Goal: Find specific page/section: Find specific page/section

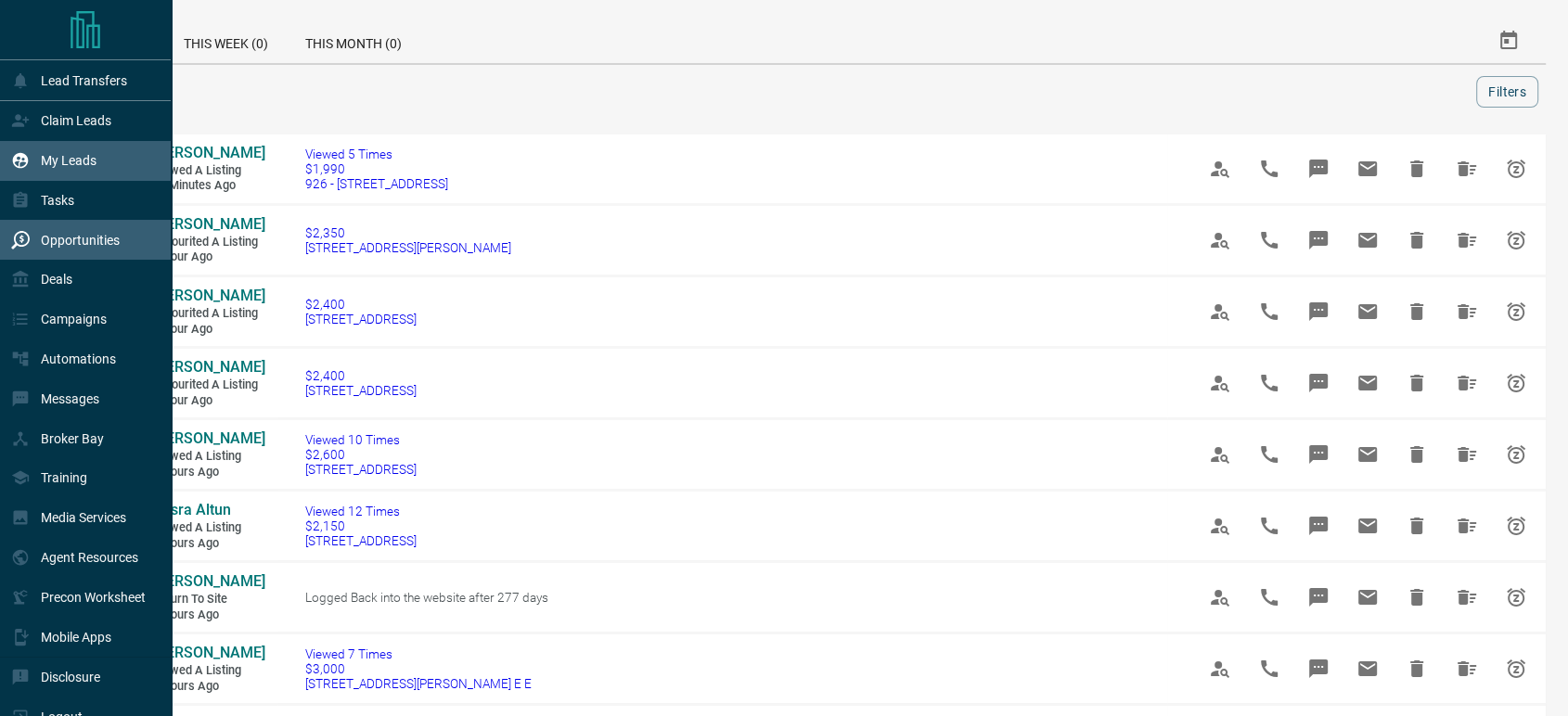
click at [62, 156] on p "My Leads" at bounding box center [68, 161] width 56 height 15
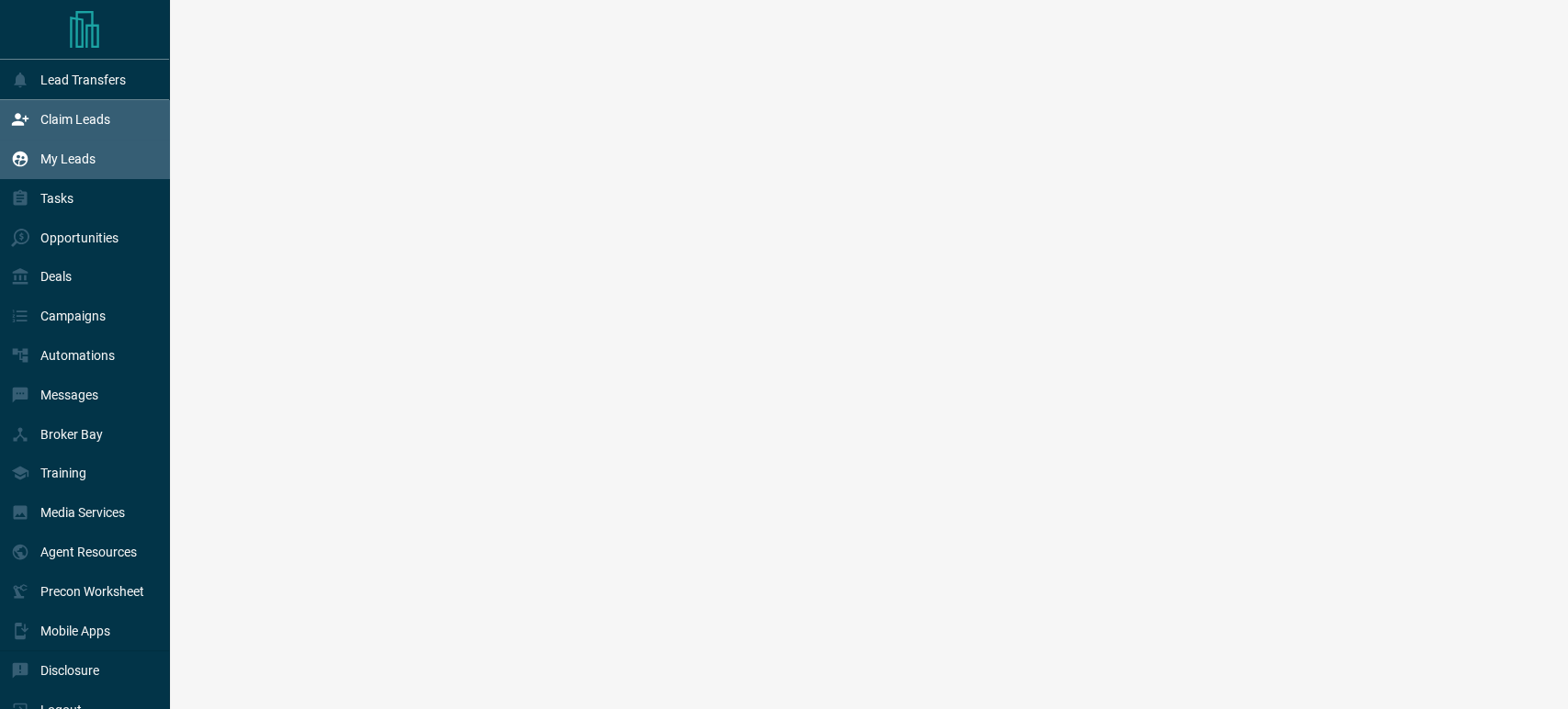
click at [60, 123] on p "Claim Leads" at bounding box center [75, 120] width 70 height 15
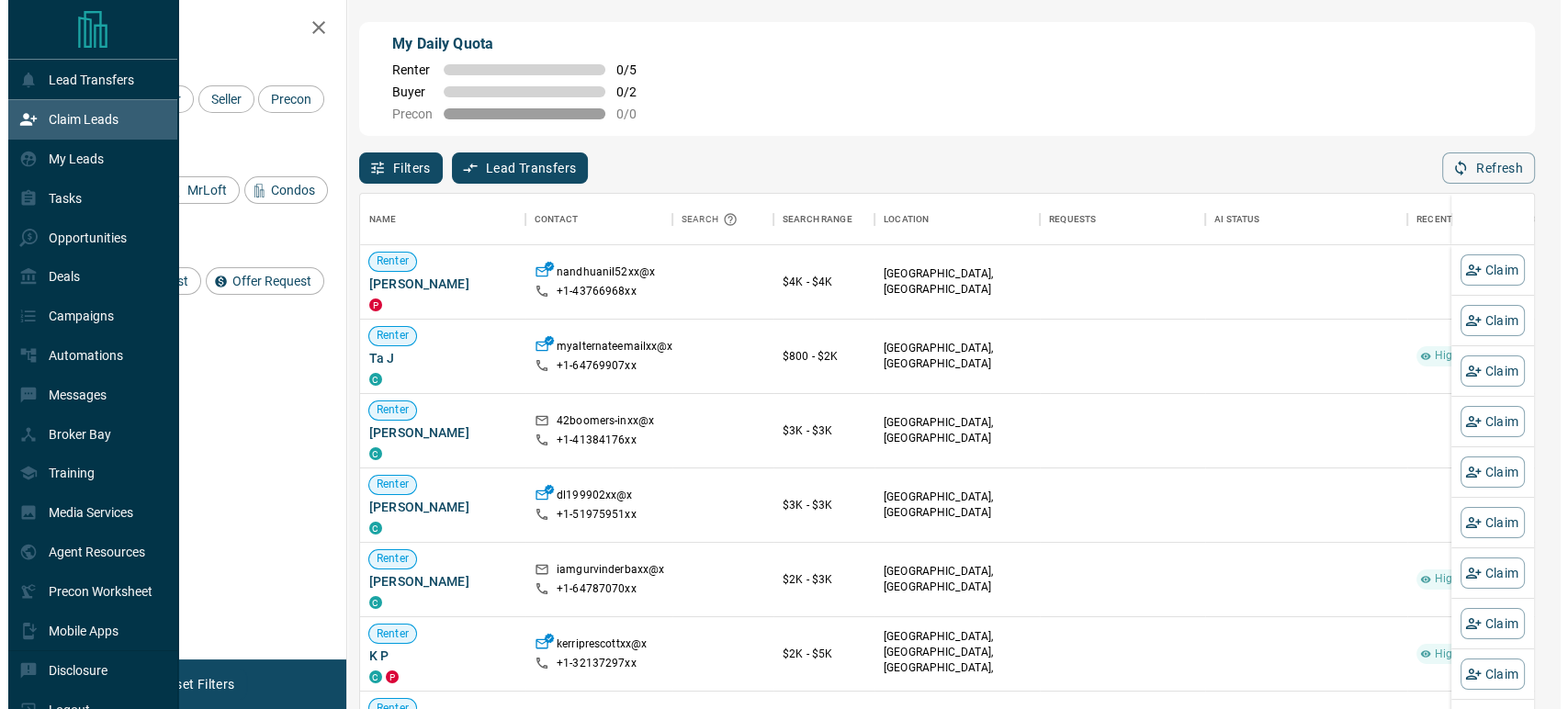
scroll to position [523, 1158]
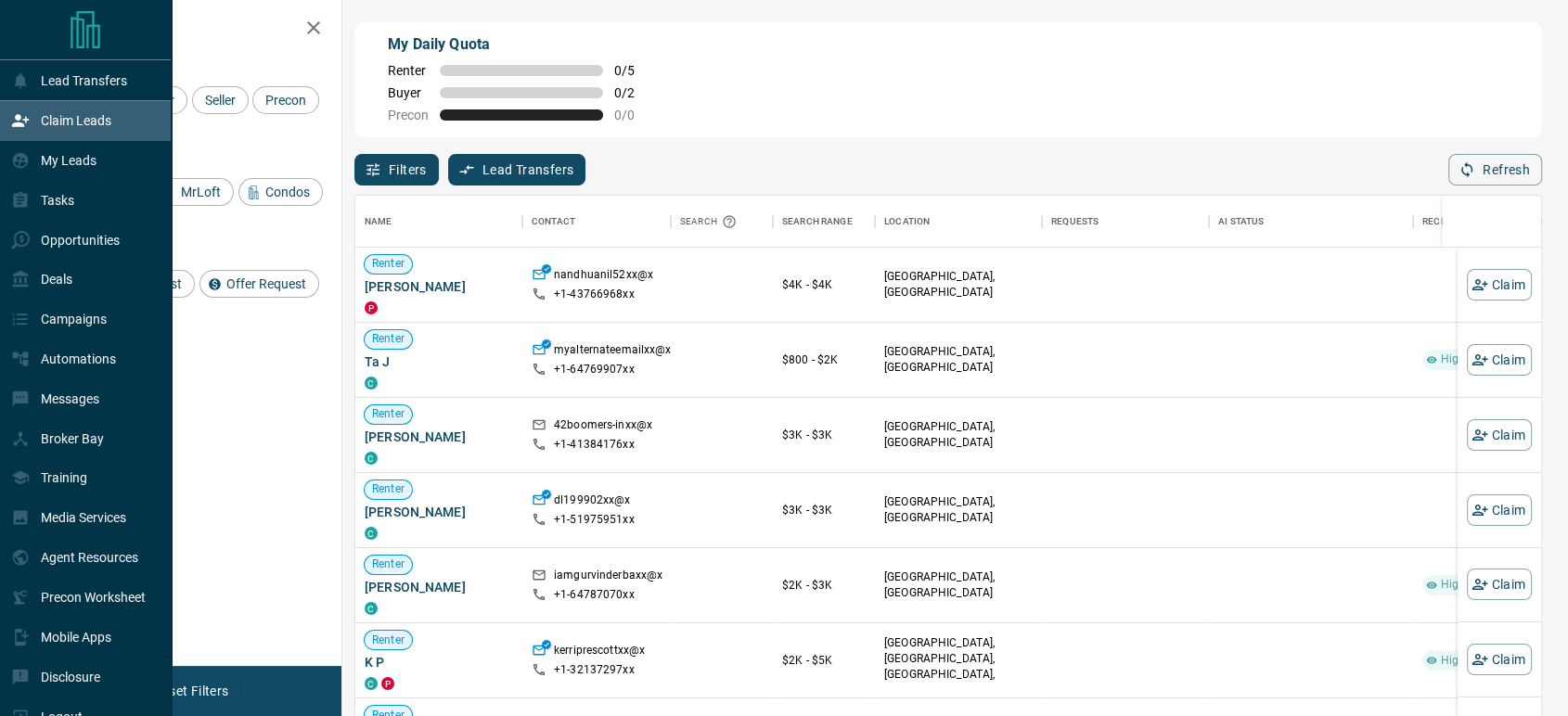
click at [61, 124] on p "Claim Leads" at bounding box center [76, 121] width 71 height 15
click at [79, 114] on p "Claim Leads" at bounding box center [76, 121] width 71 height 15
click at [87, 157] on p "My Leads" at bounding box center [68, 161] width 56 height 15
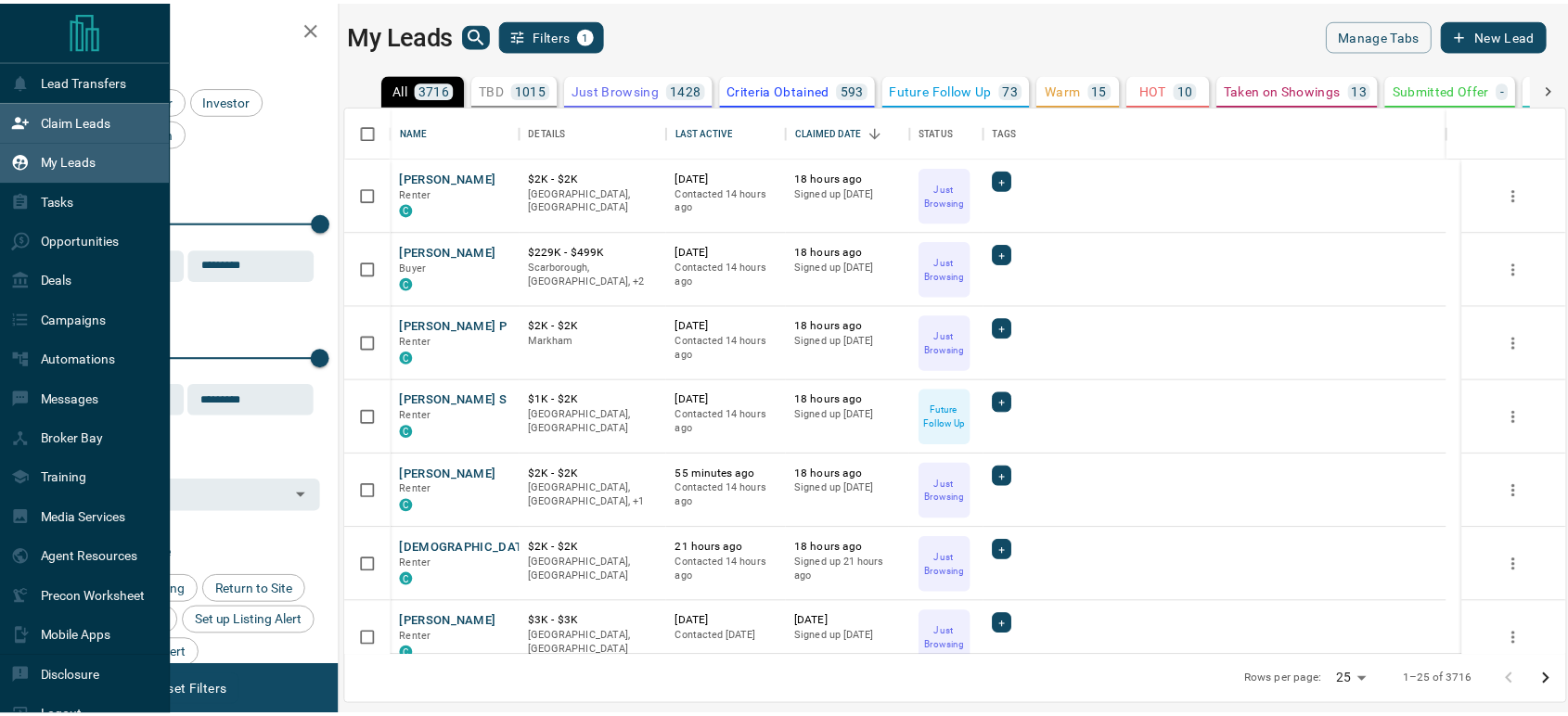
scroll to position [534, 1217]
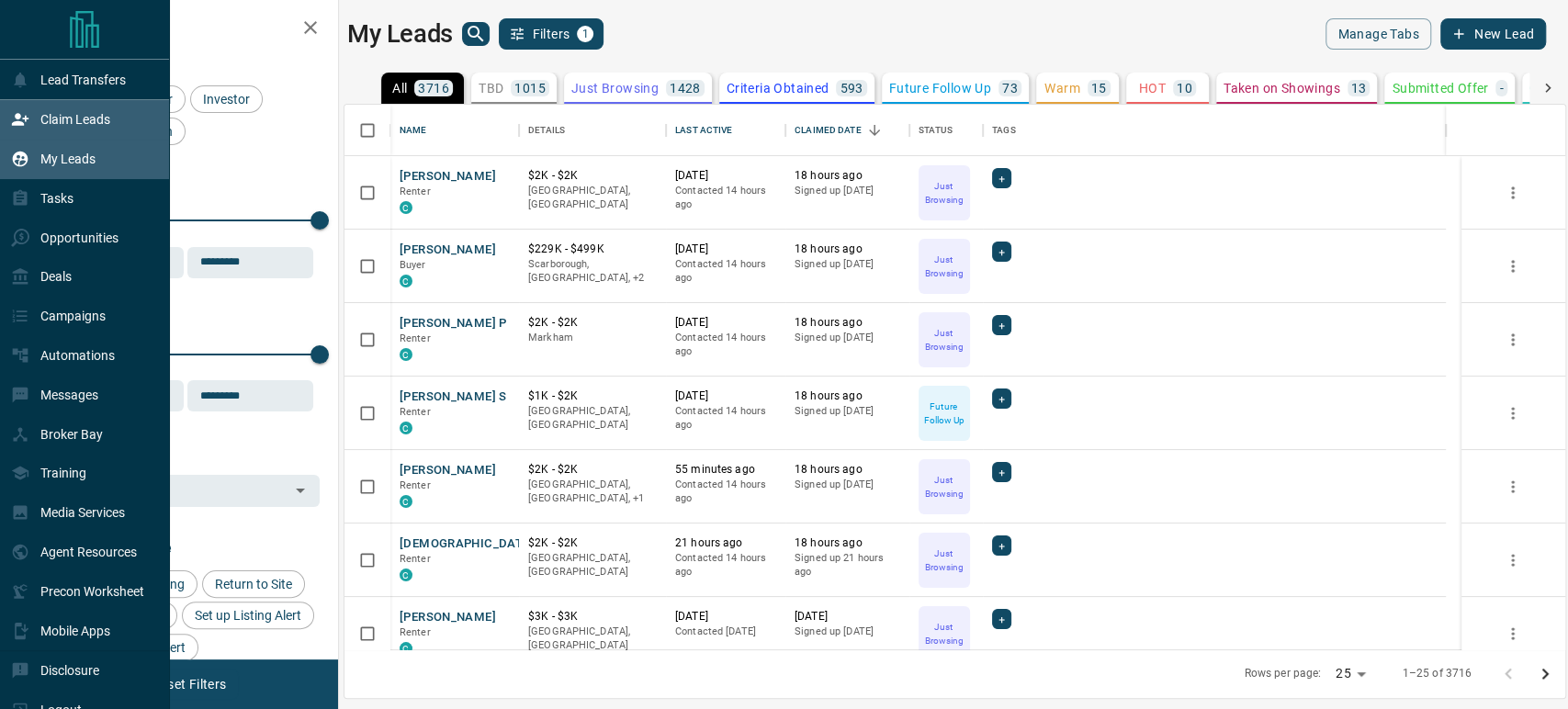
click at [67, 119] on p "Claim Leads" at bounding box center [75, 120] width 70 height 15
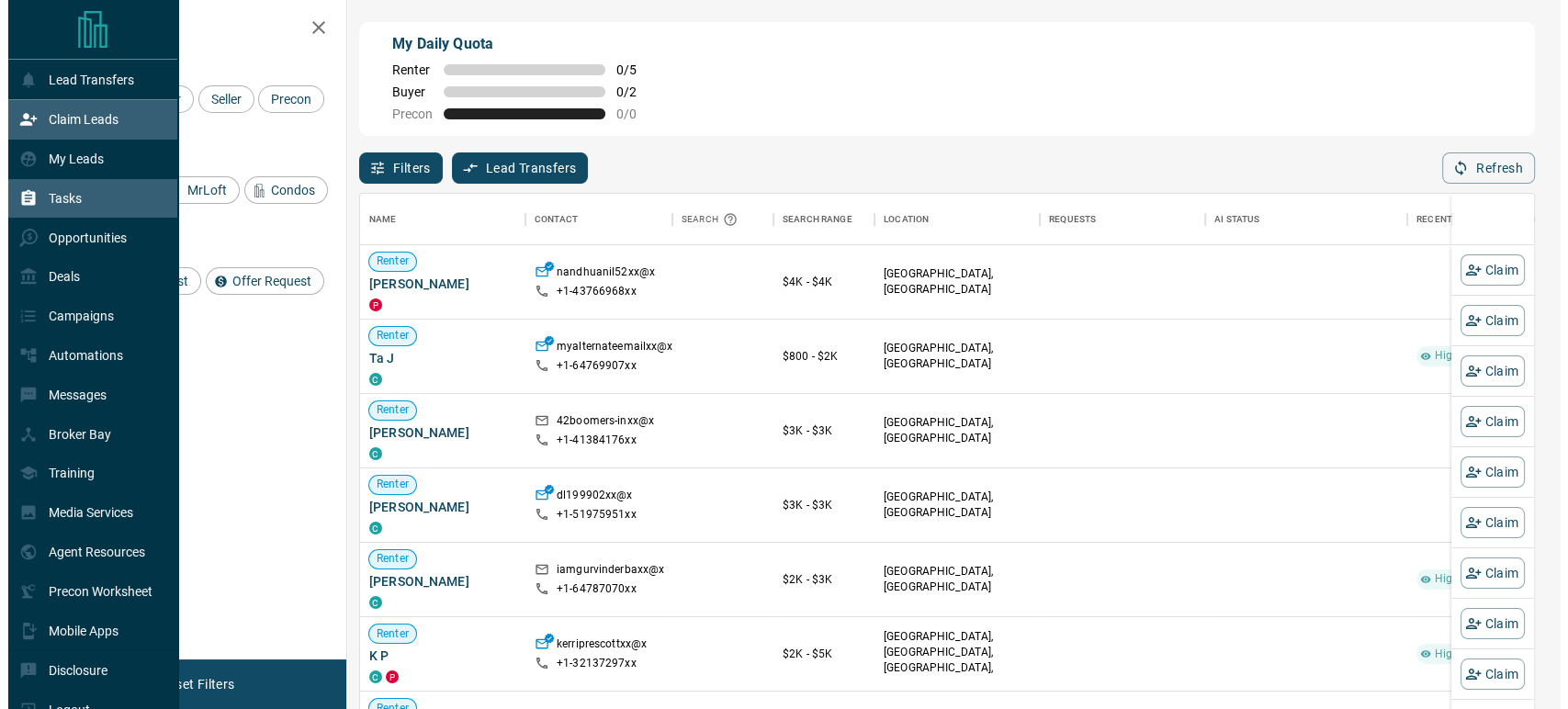
scroll to position [523, 1158]
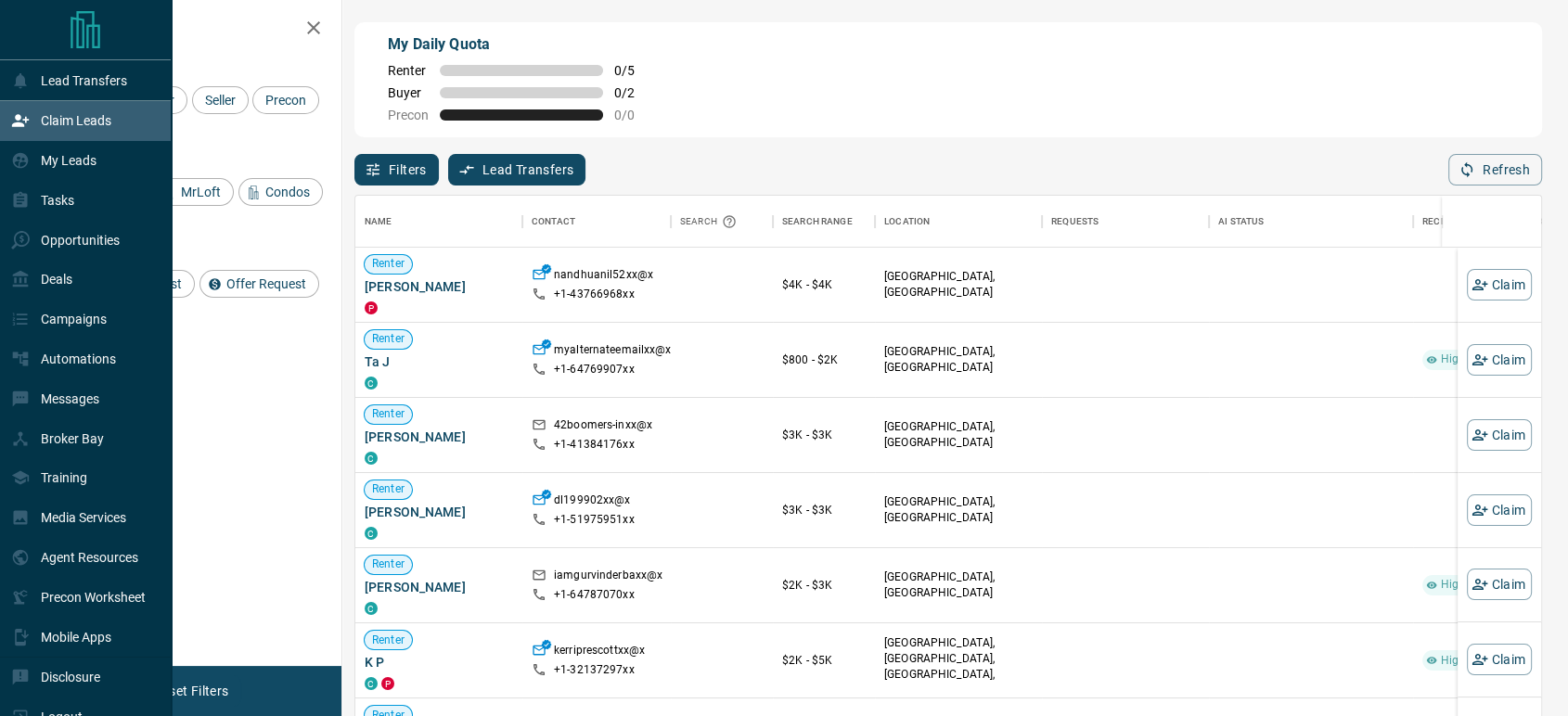
click at [61, 125] on p "Claim Leads" at bounding box center [76, 121] width 71 height 15
click at [77, 162] on p "My Leads" at bounding box center [68, 161] width 56 height 15
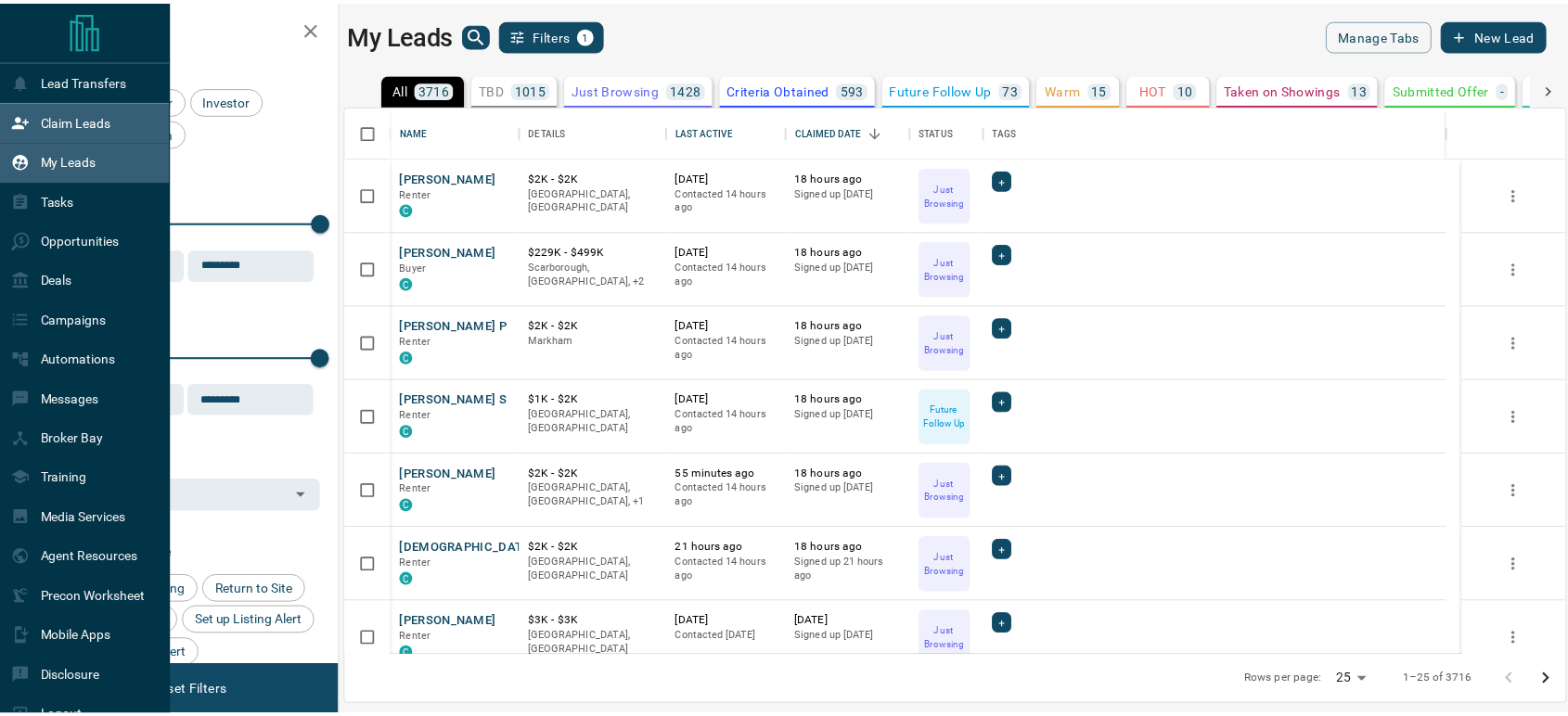
scroll to position [534, 1217]
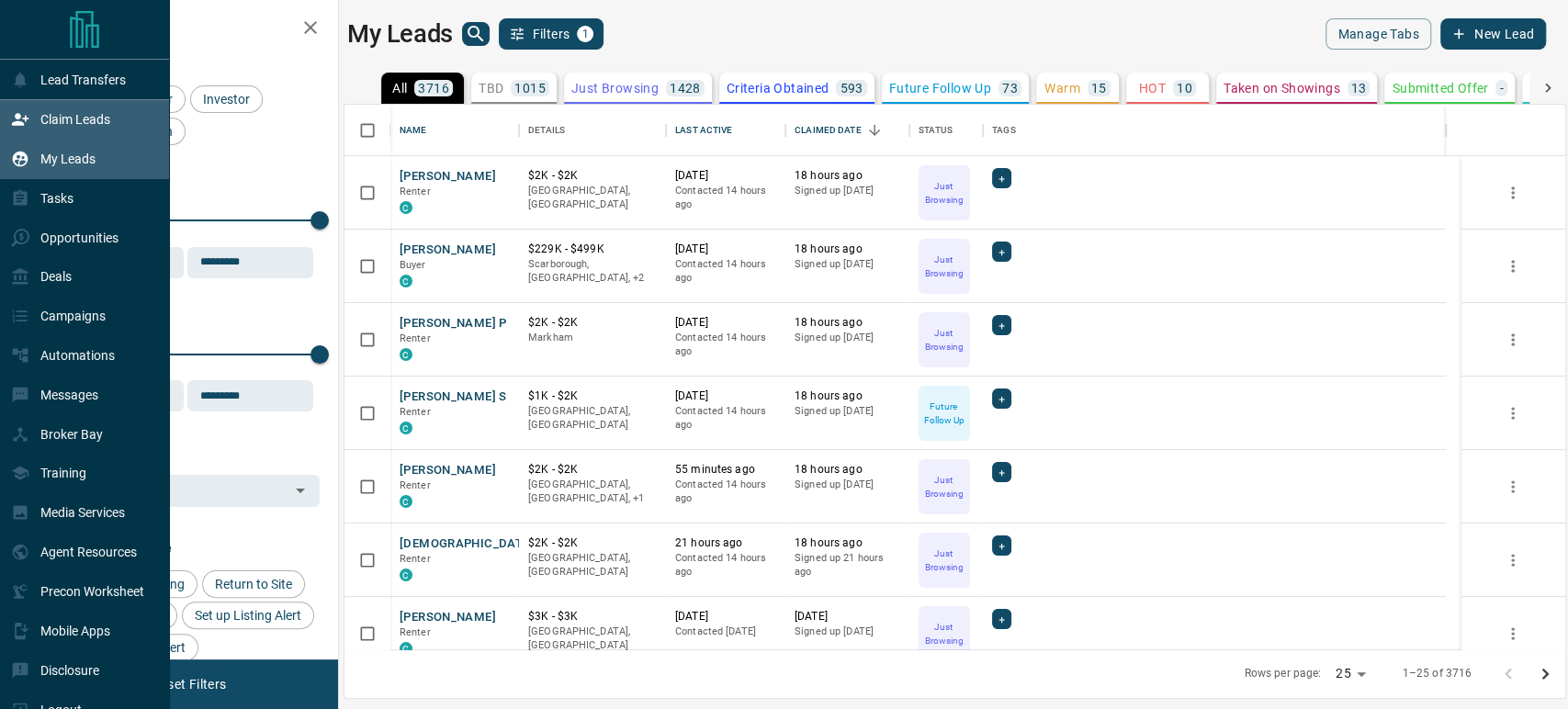
click at [67, 118] on p "Claim Leads" at bounding box center [75, 120] width 70 height 15
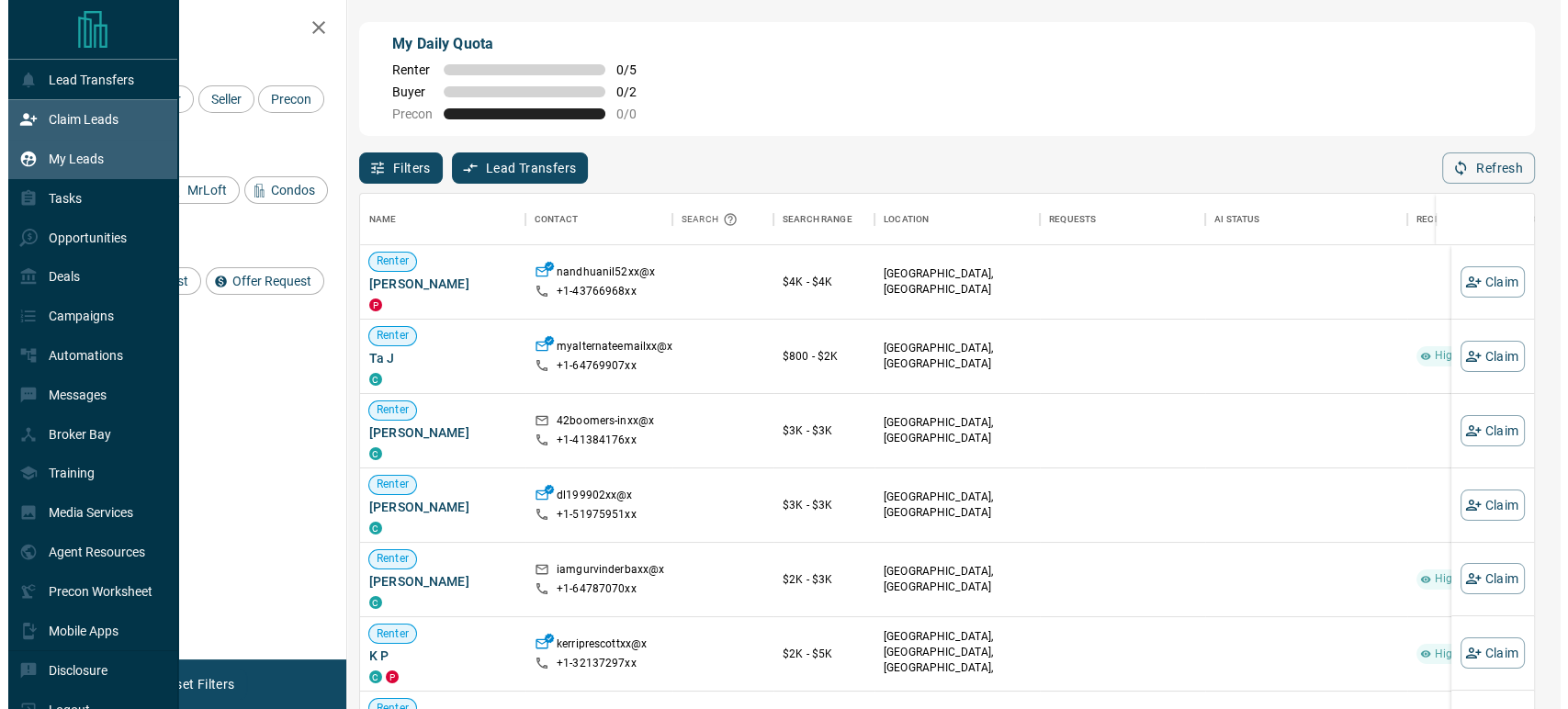
scroll to position [523, 1158]
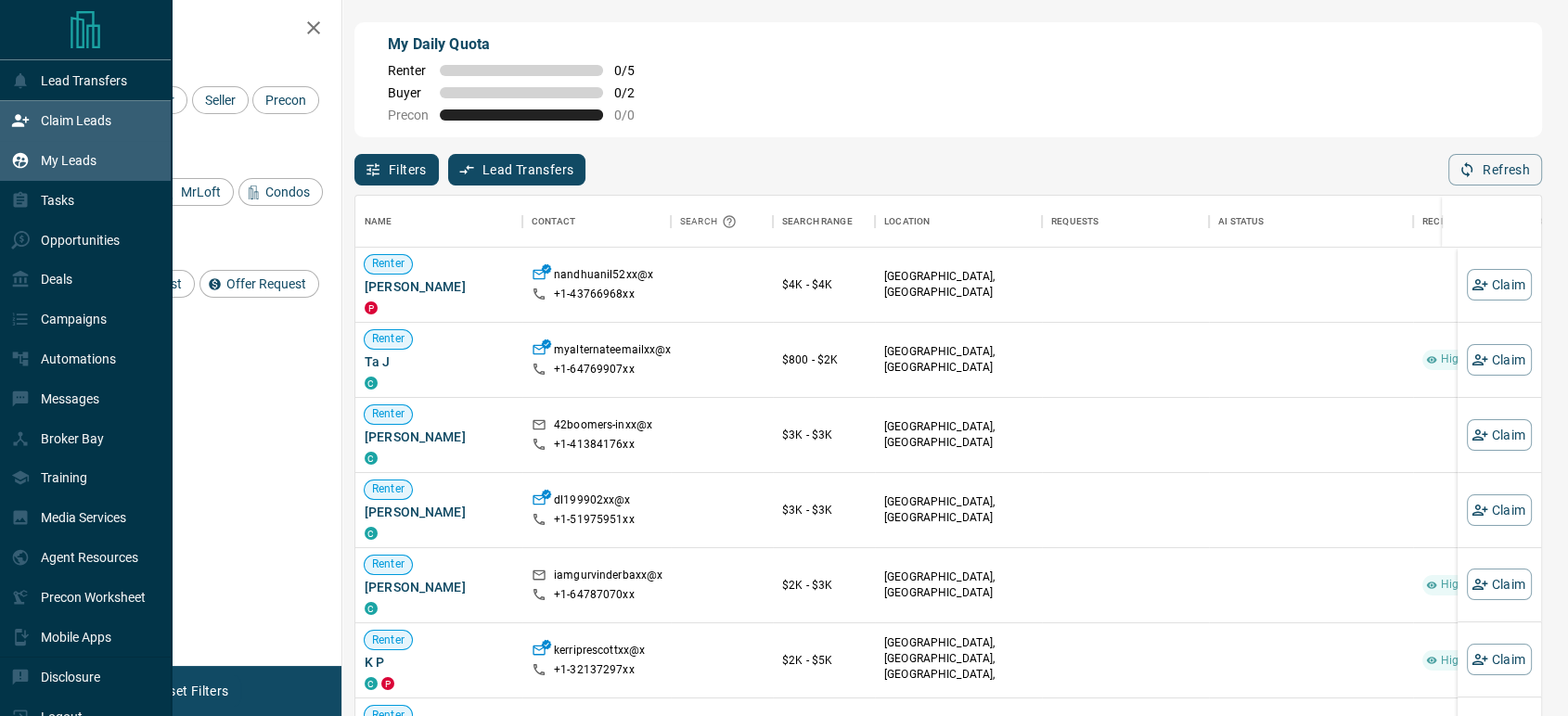
click at [81, 166] on p "My Leads" at bounding box center [68, 161] width 56 height 15
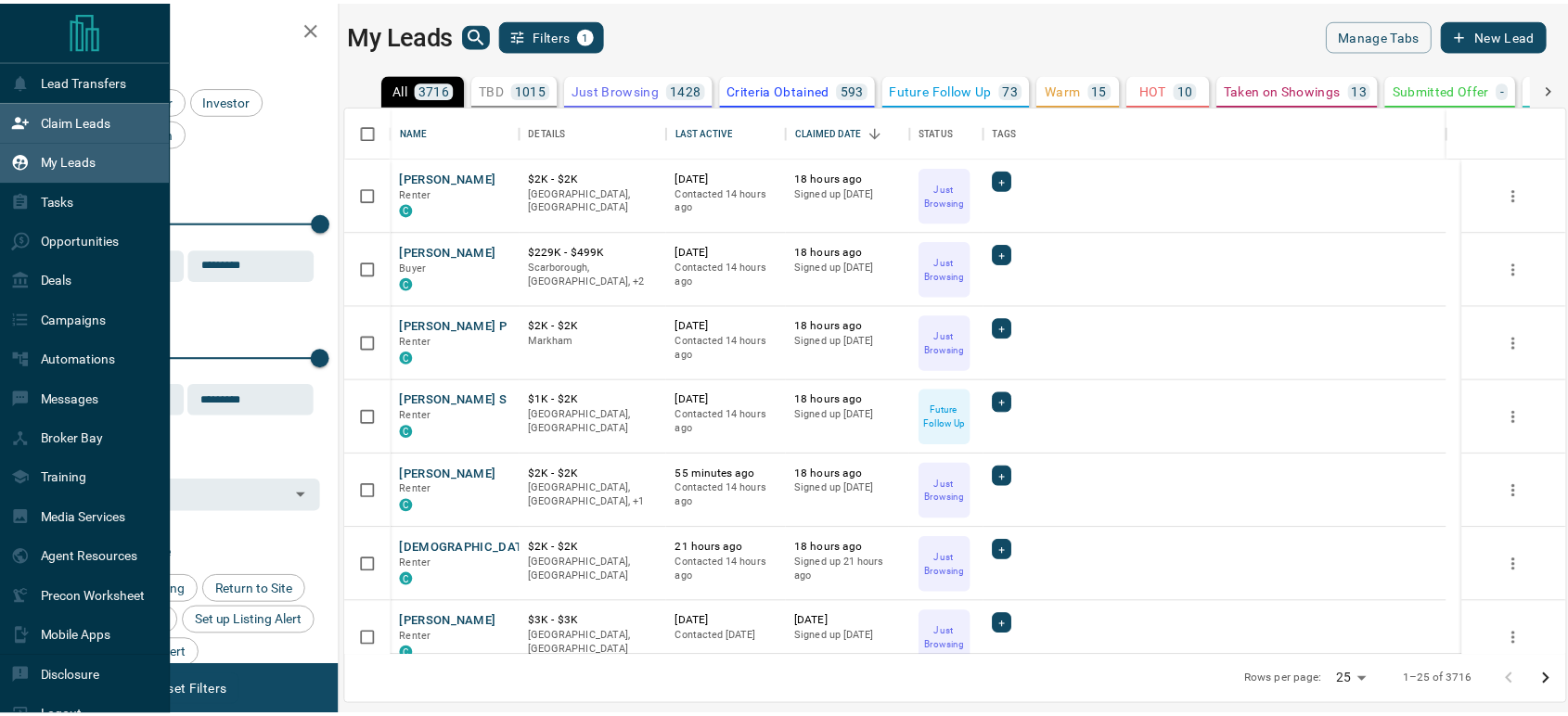
scroll to position [534, 1217]
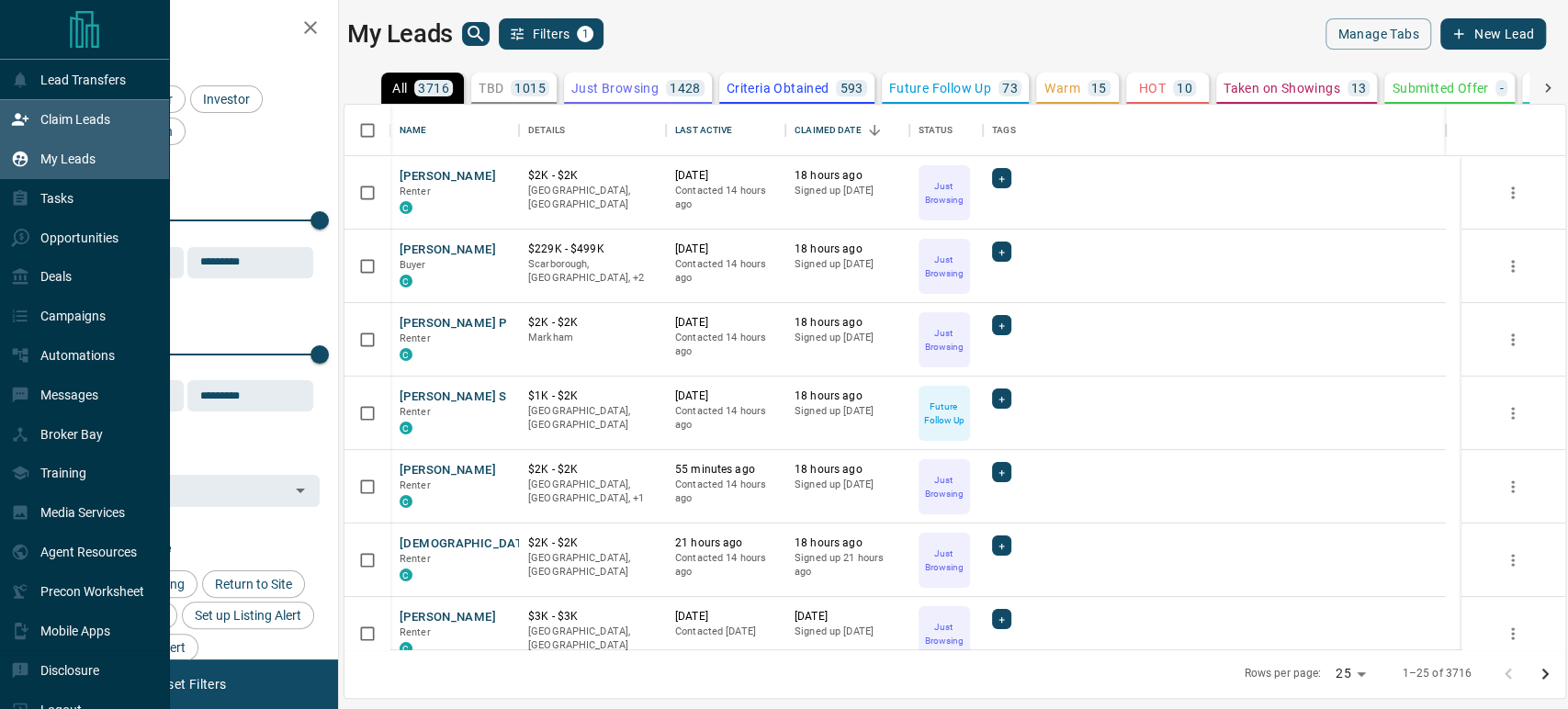
click at [57, 113] on p "Claim Leads" at bounding box center [75, 120] width 70 height 15
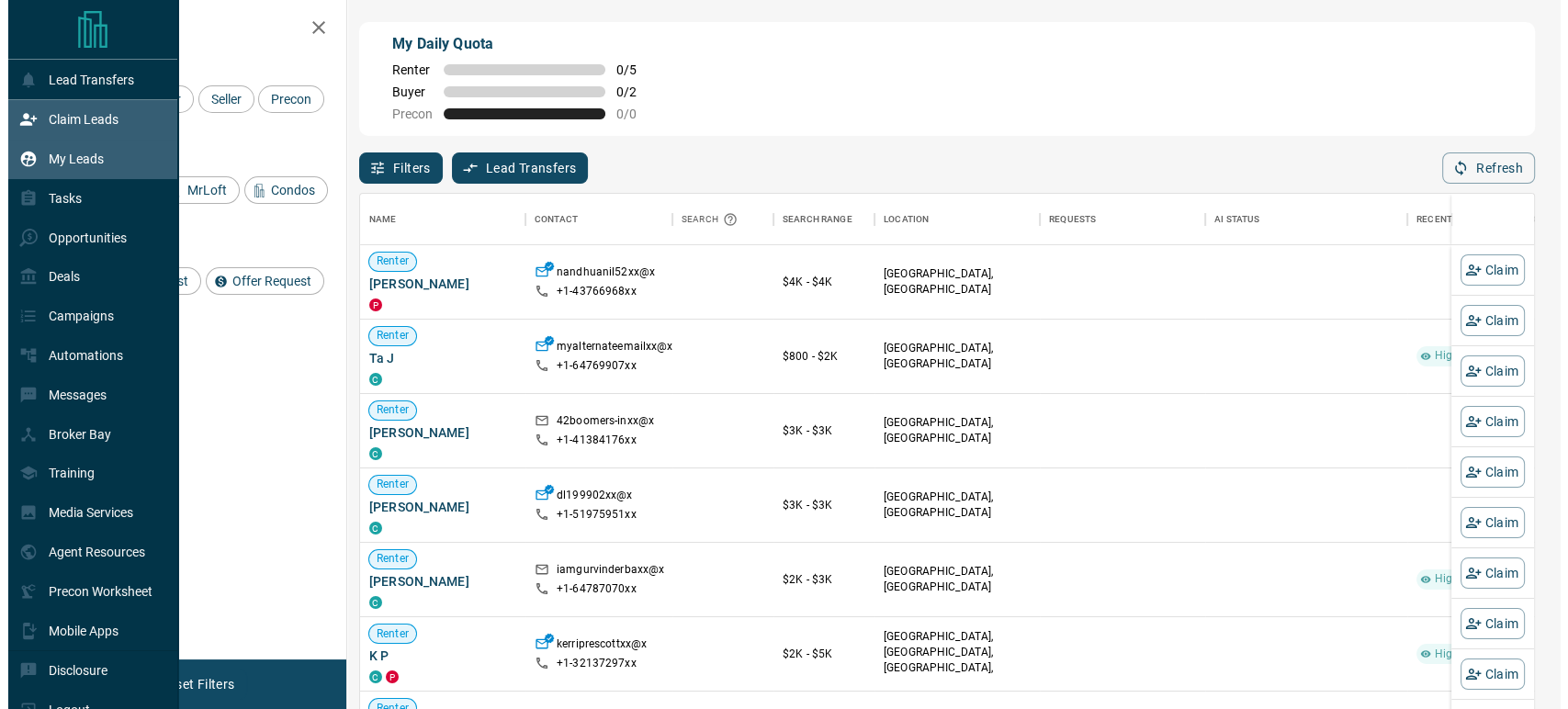
scroll to position [523, 1158]
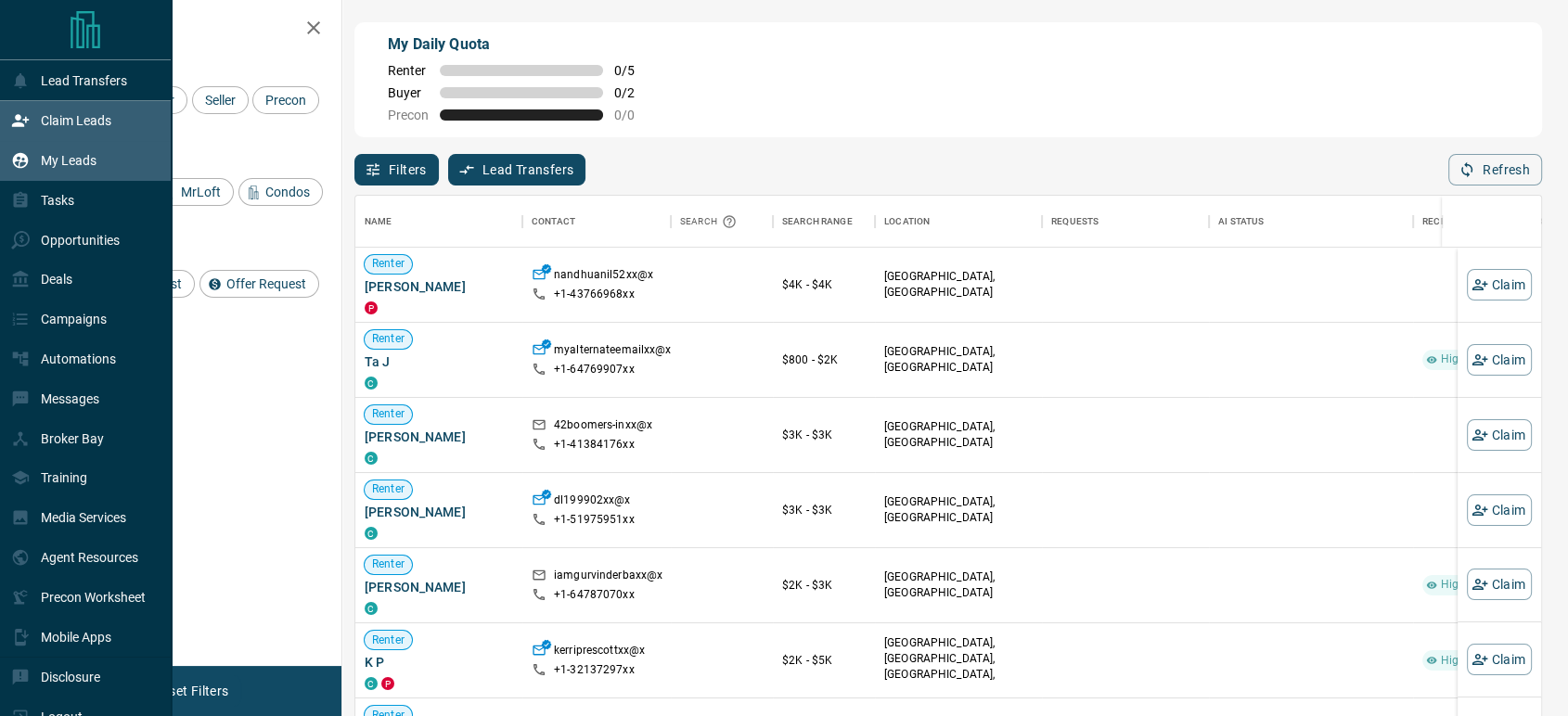
click at [106, 168] on div "My Leads" at bounding box center [85, 161] width 171 height 40
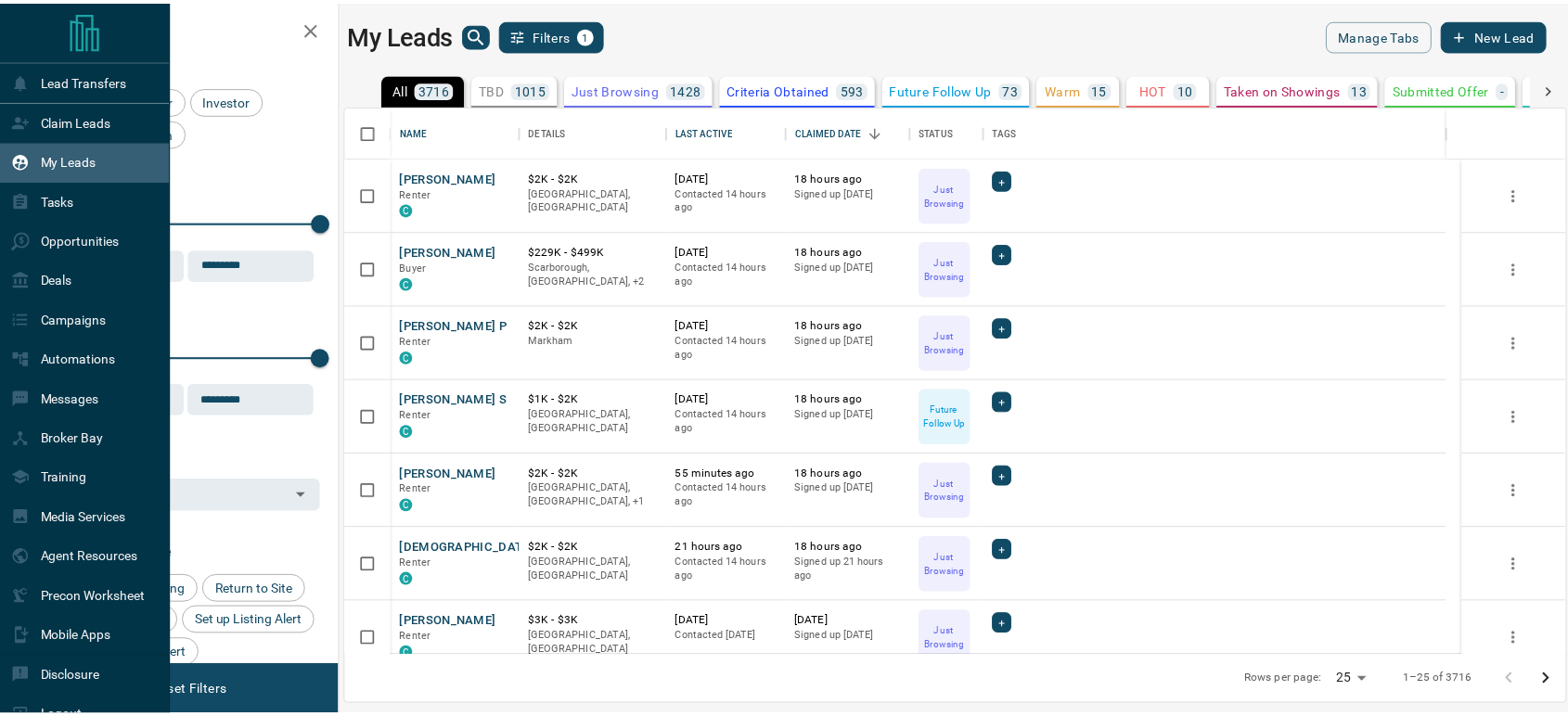
scroll to position [534, 1217]
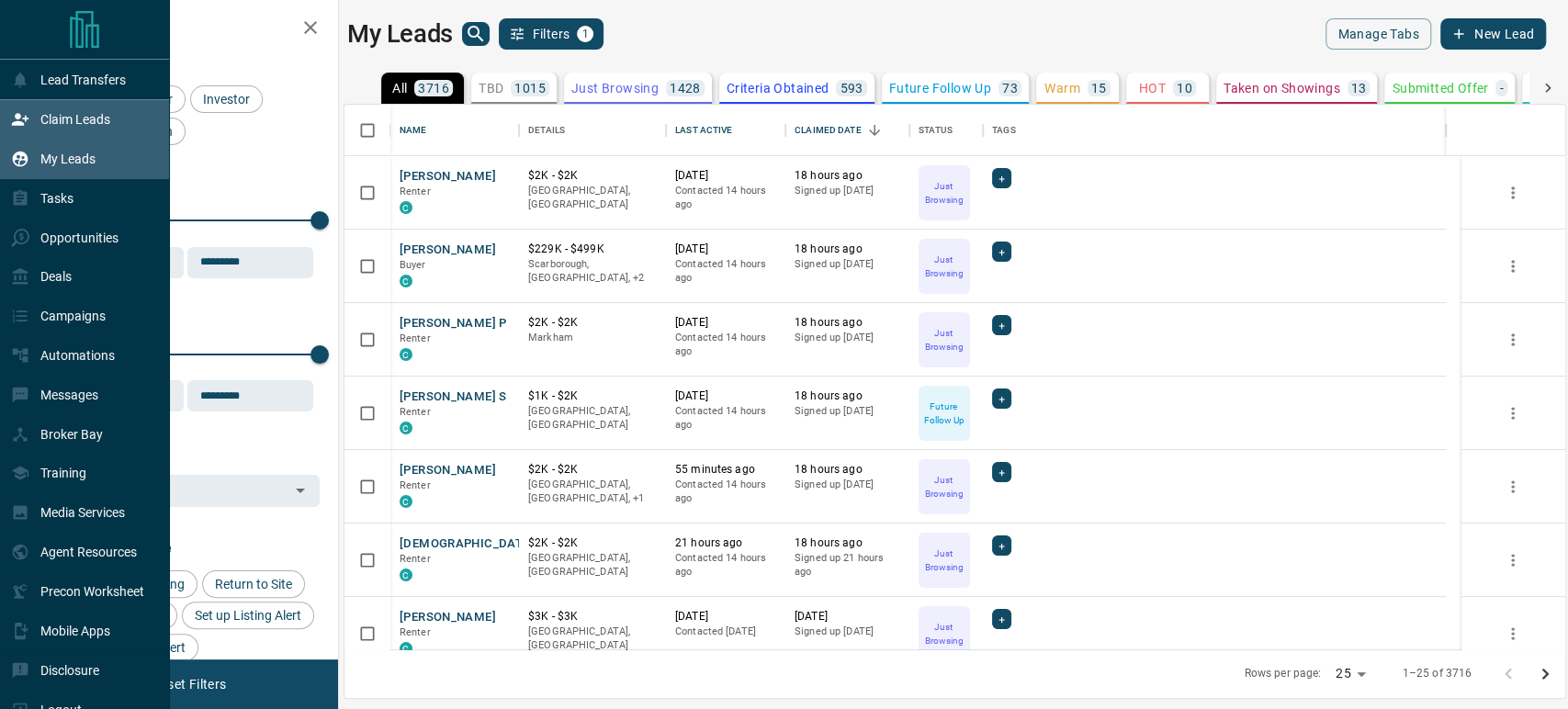
click at [82, 124] on p "Claim Leads" at bounding box center [75, 120] width 70 height 15
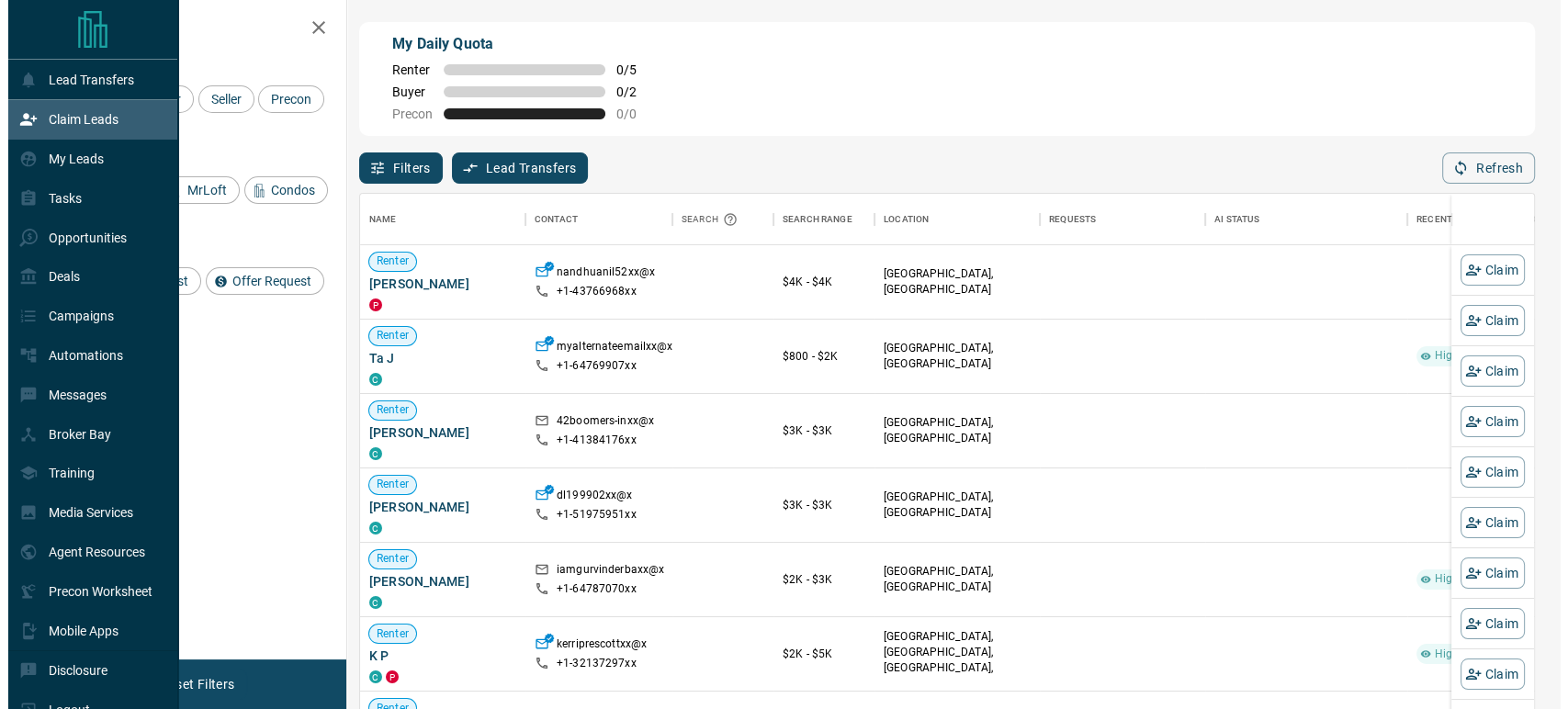
scroll to position [523, 1158]
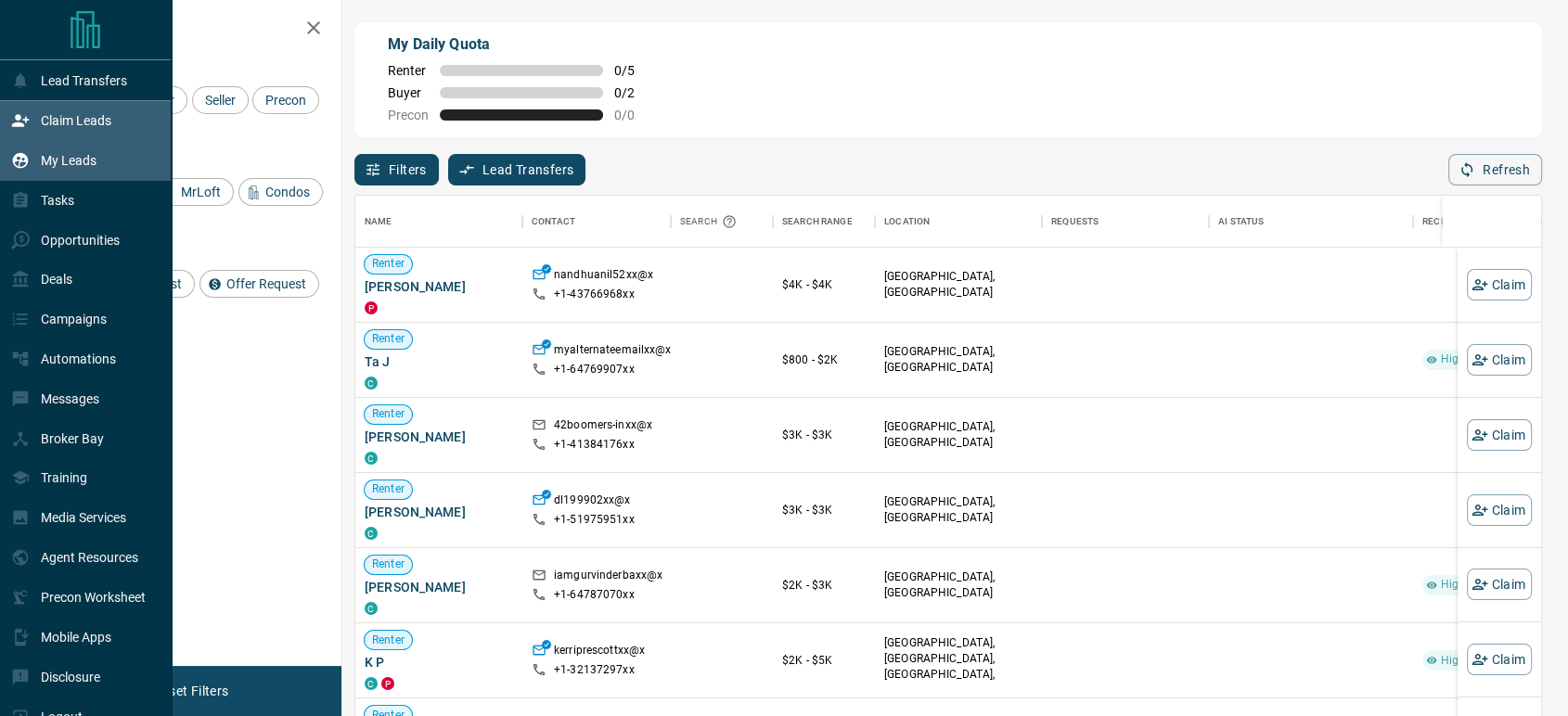
click at [50, 157] on p "My Leads" at bounding box center [68, 161] width 56 height 15
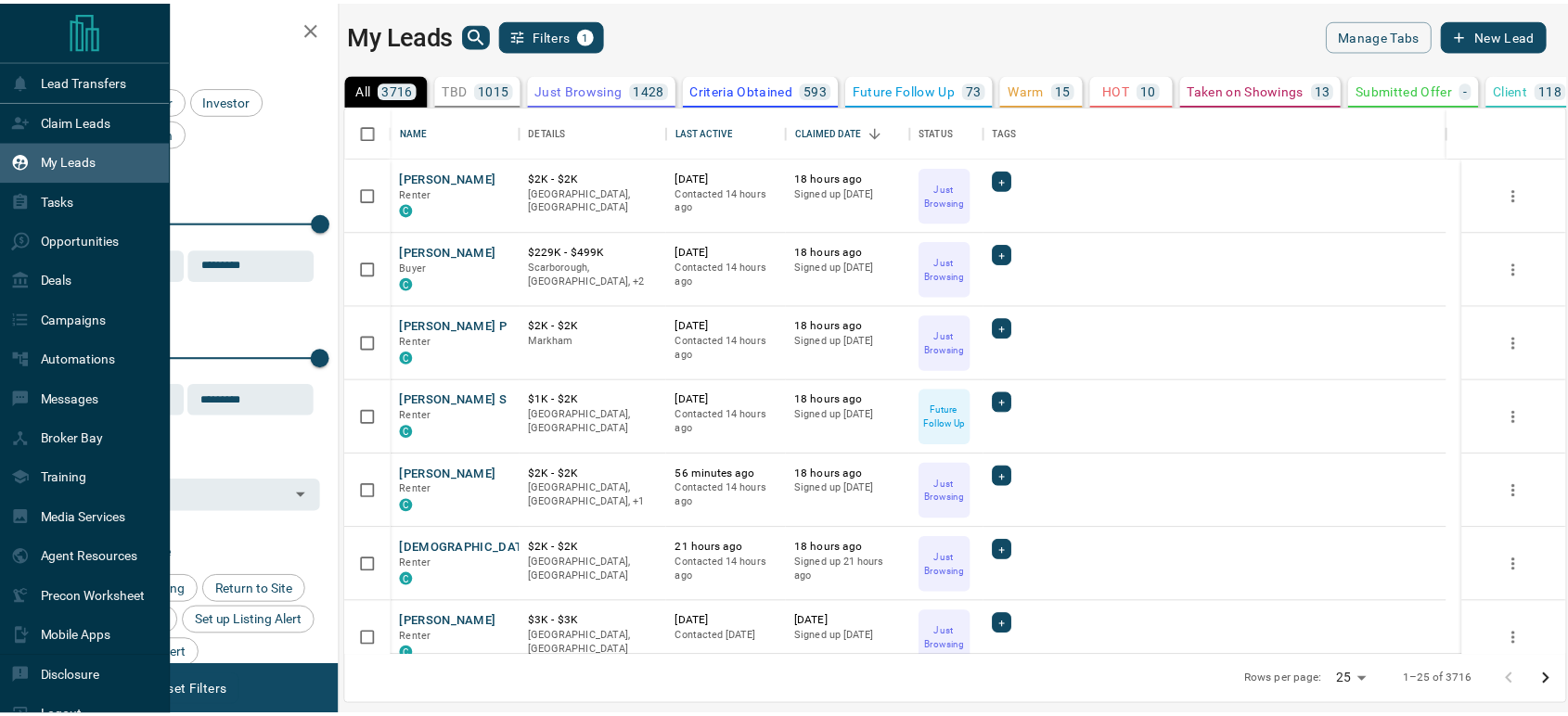
scroll to position [534, 1217]
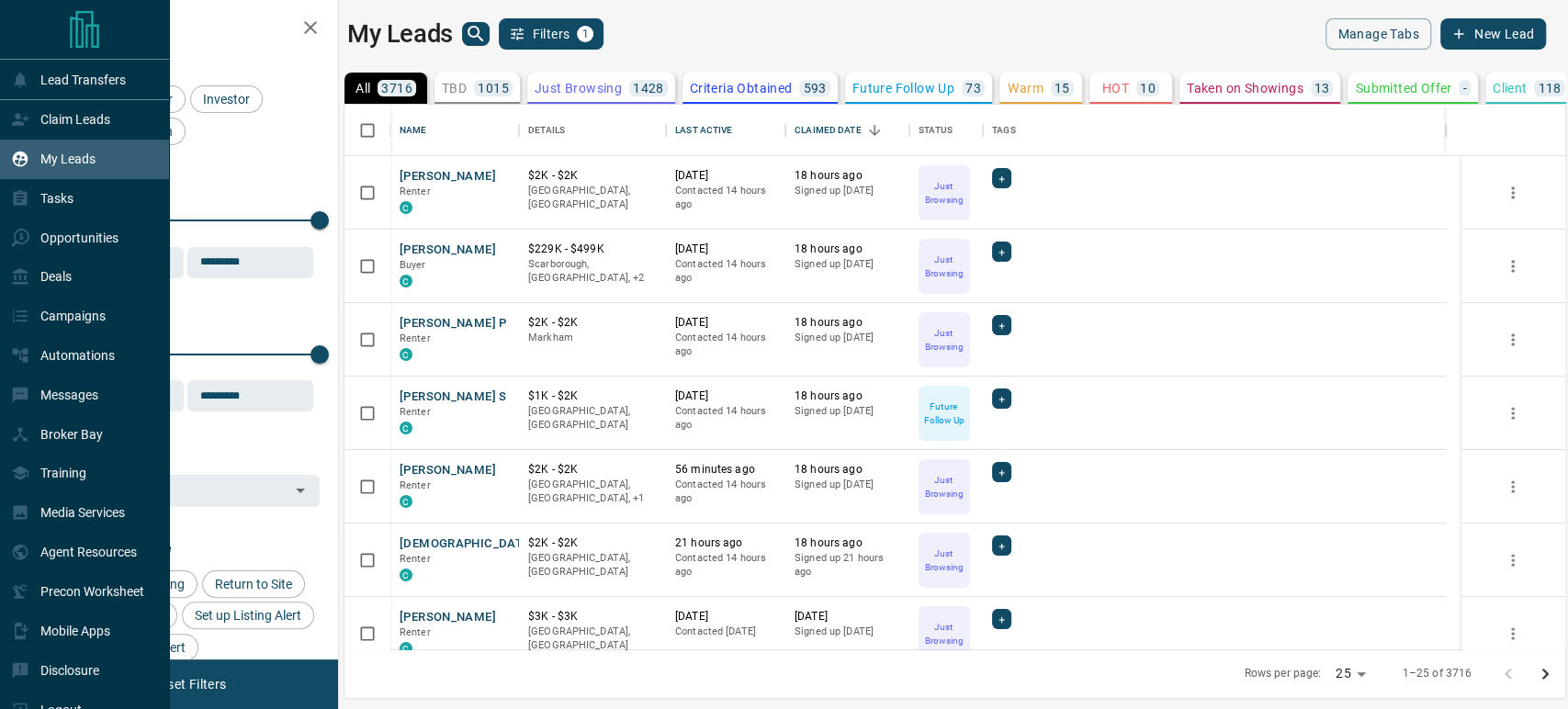
click at [50, 155] on p "My Leads" at bounding box center [67, 159] width 55 height 15
click at [65, 126] on p "Claim Leads" at bounding box center [75, 120] width 70 height 15
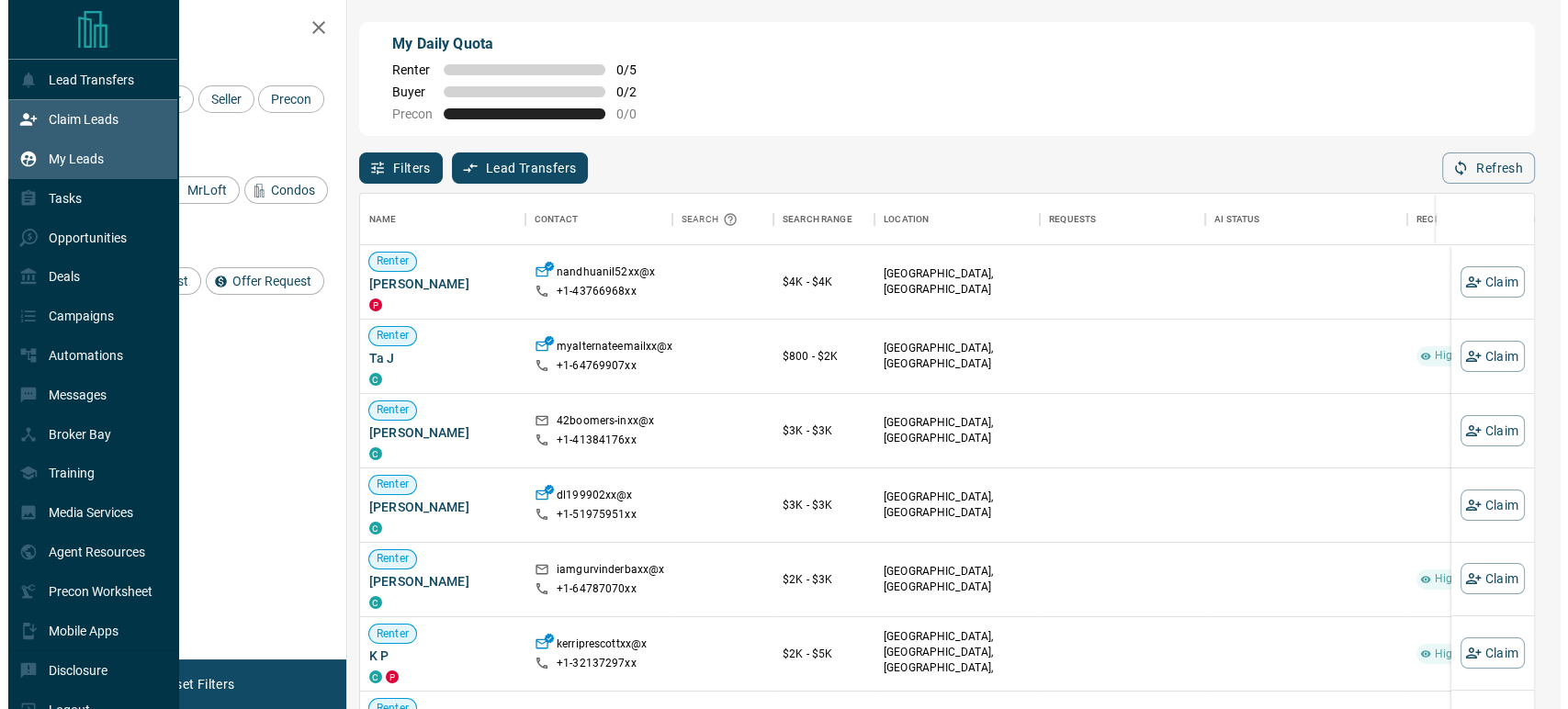
scroll to position [523, 1158]
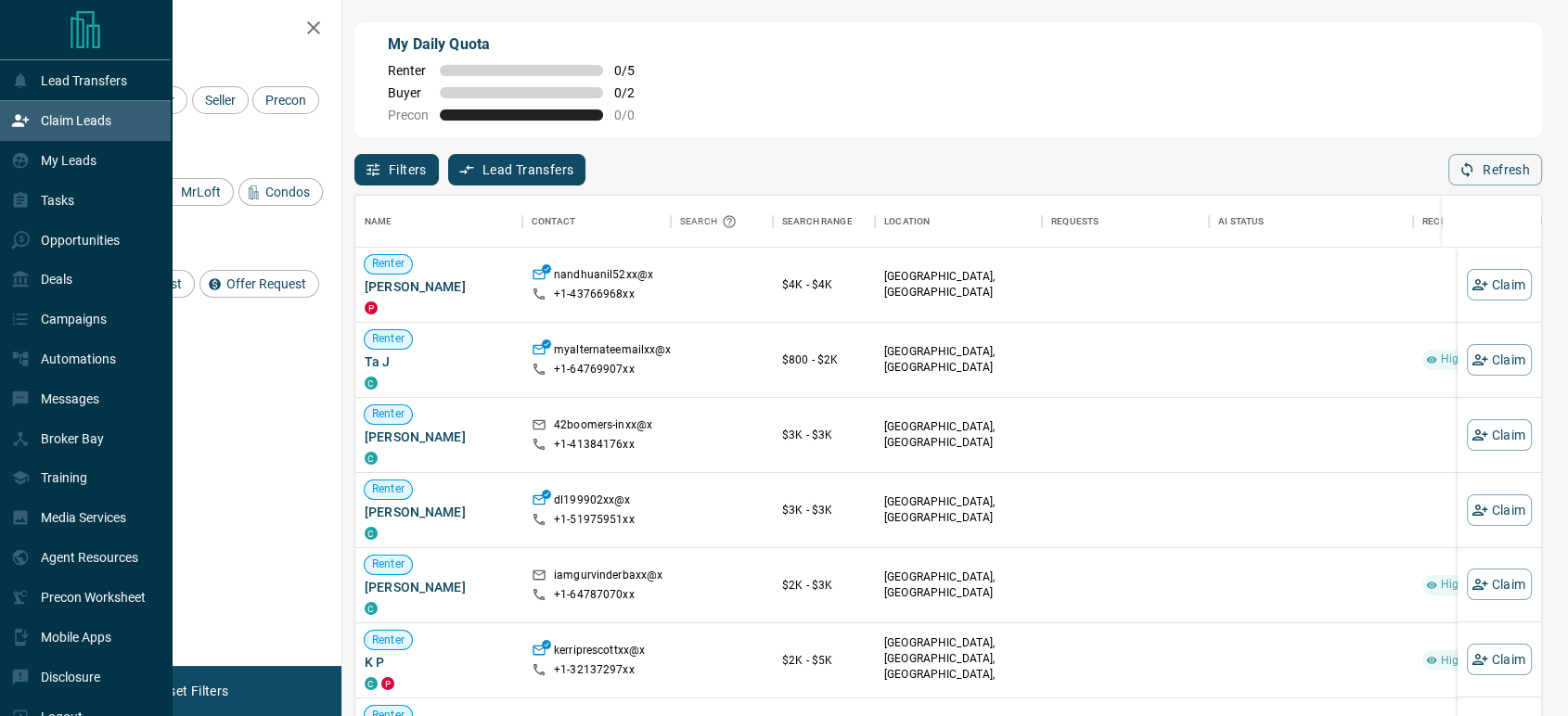
click at [72, 124] on p "Claim Leads" at bounding box center [76, 121] width 71 height 15
click at [84, 170] on div "My Leads" at bounding box center [54, 161] width 85 height 30
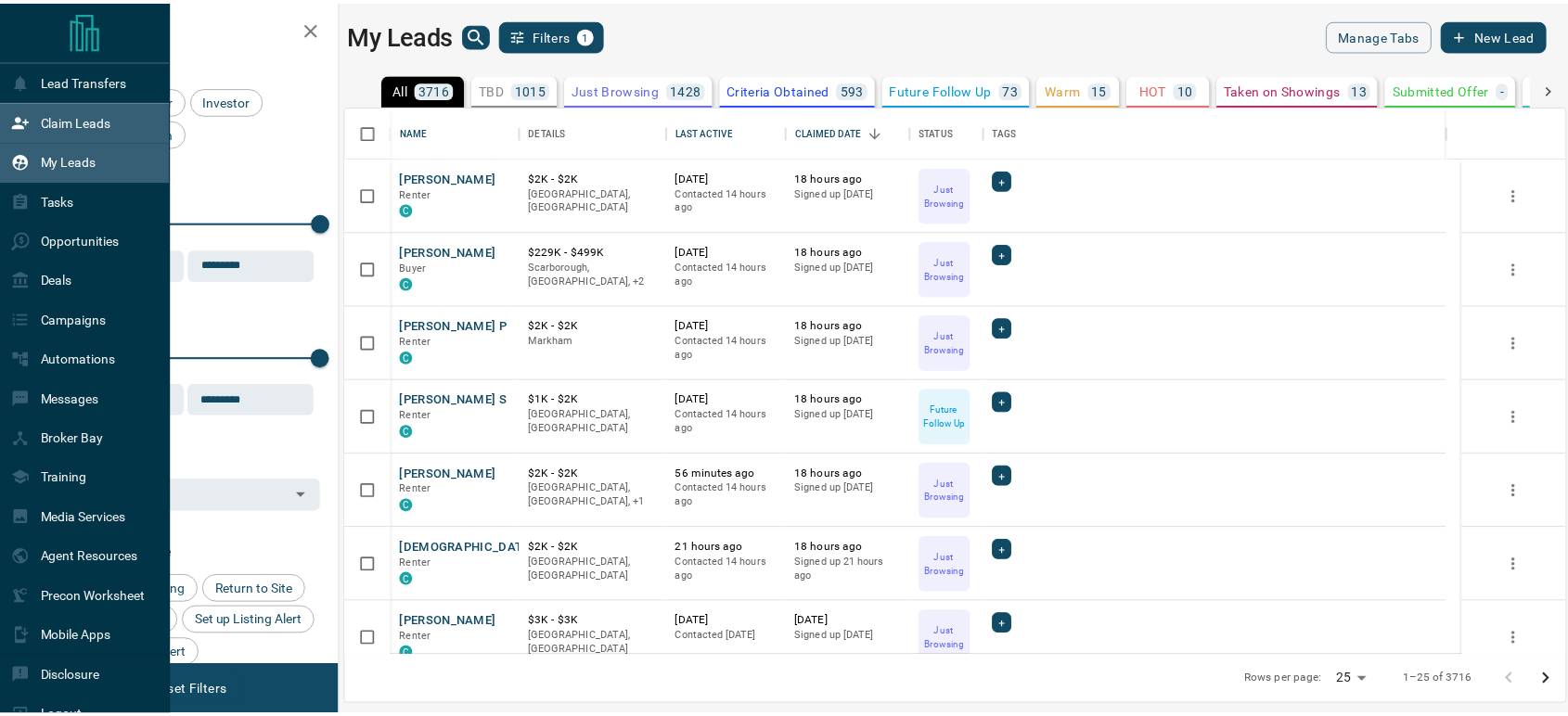
scroll to position [534, 1217]
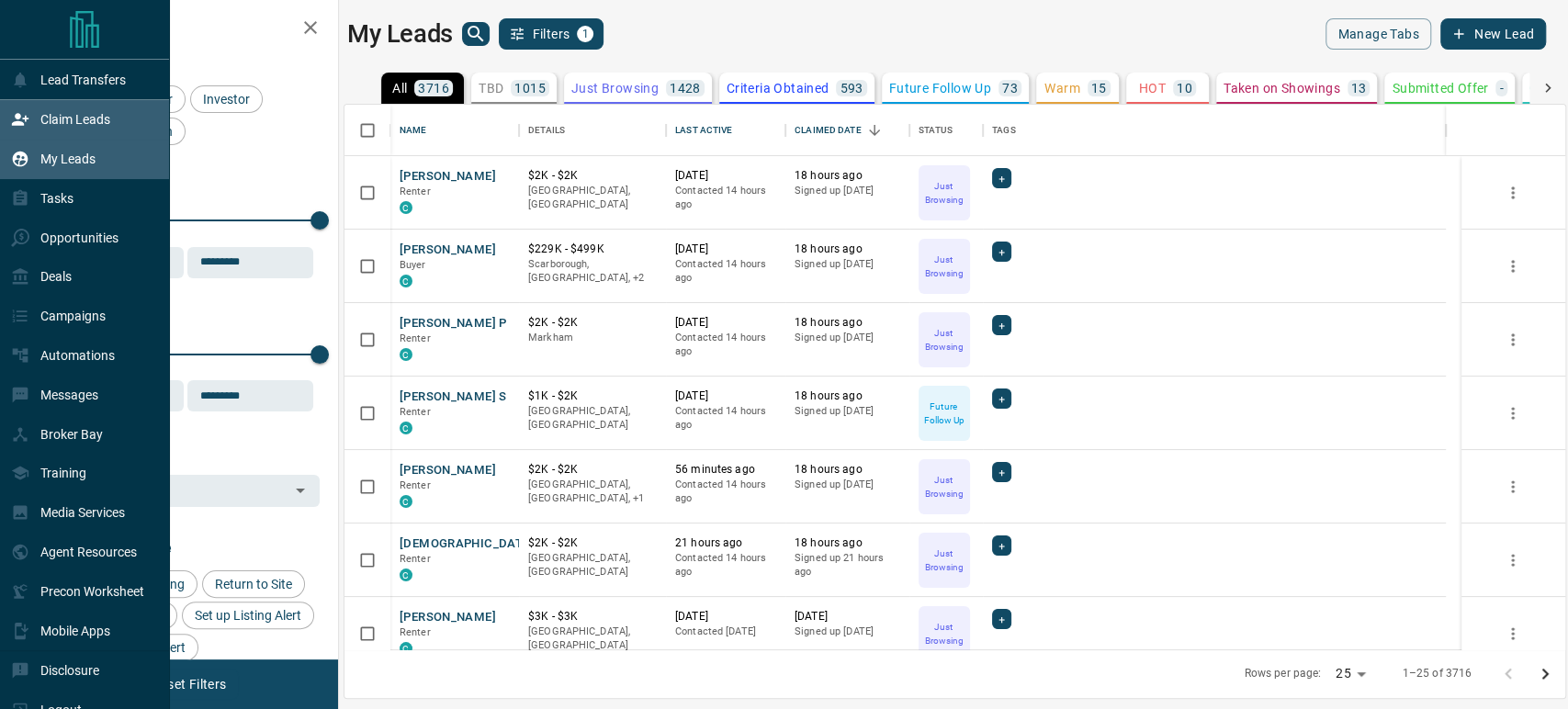
click at [65, 133] on div "Claim Leads" at bounding box center [61, 120] width 99 height 30
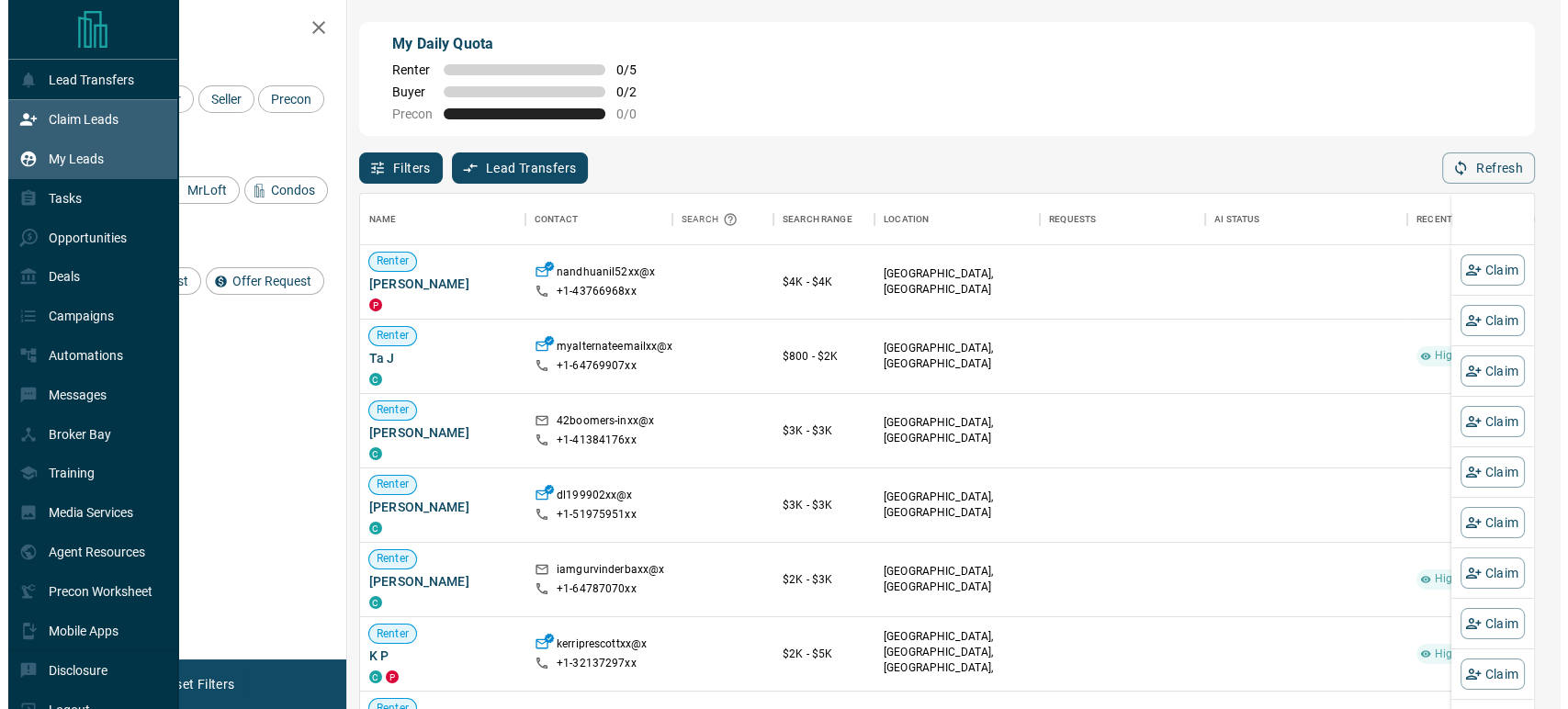
scroll to position [523, 1158]
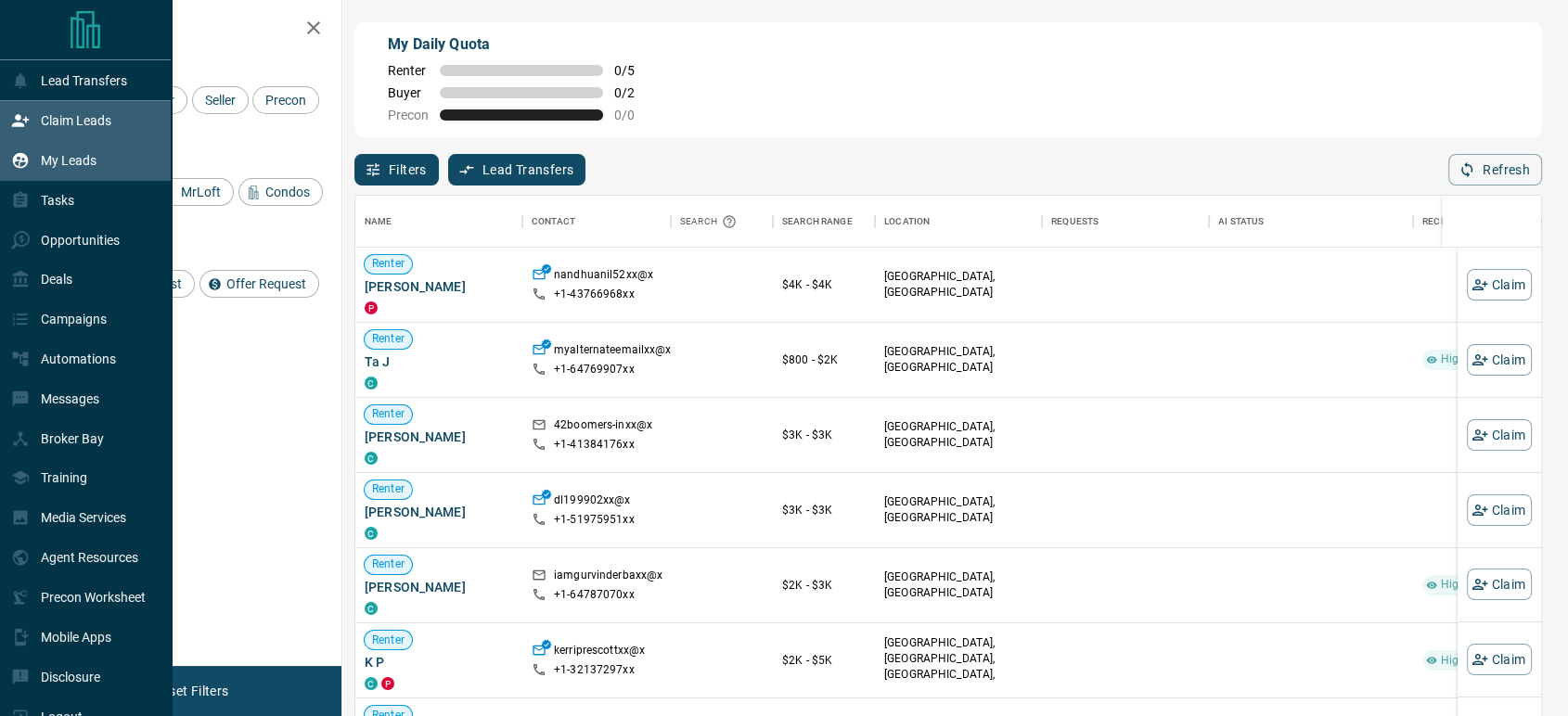
click at [81, 154] on p "My Leads" at bounding box center [68, 161] width 56 height 15
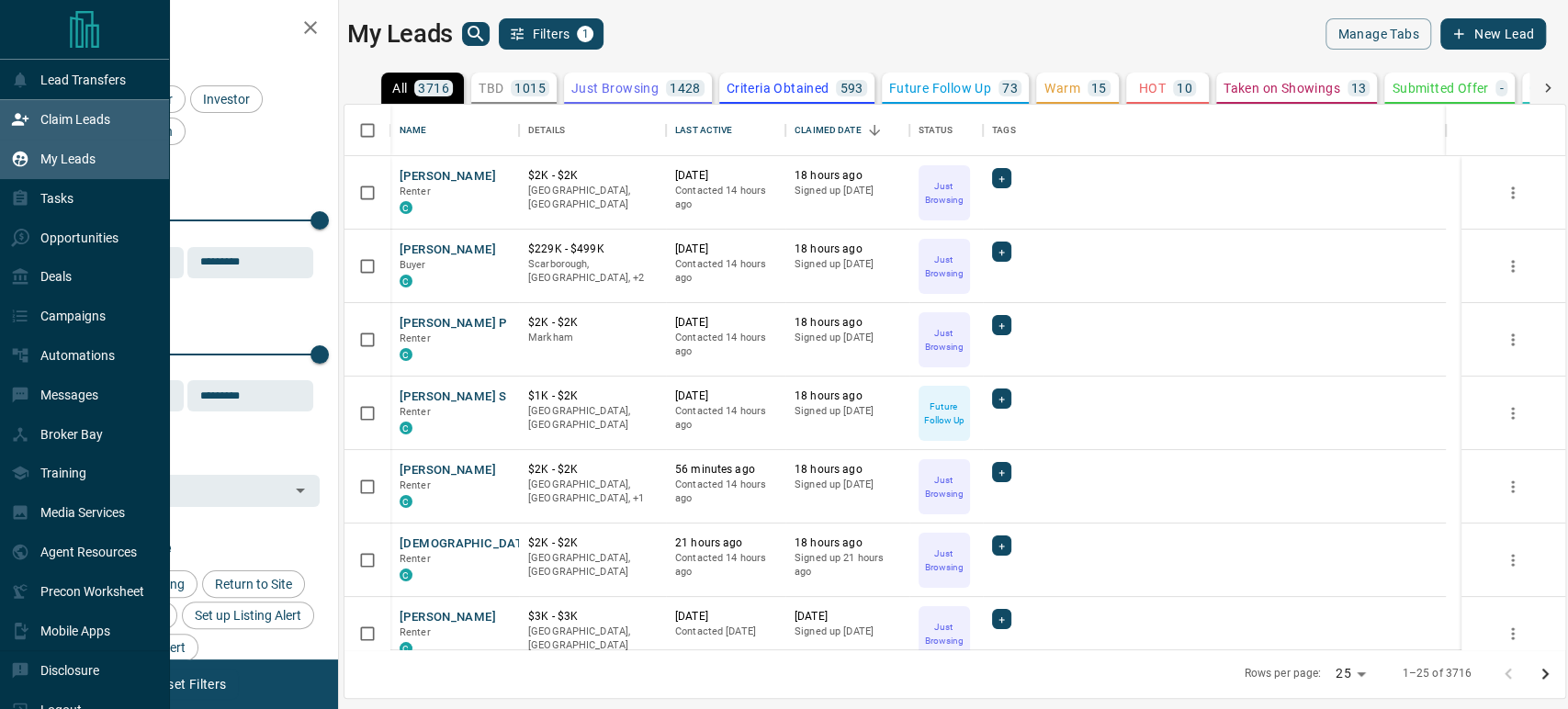
click at [62, 115] on p "Claim Leads" at bounding box center [75, 120] width 70 height 15
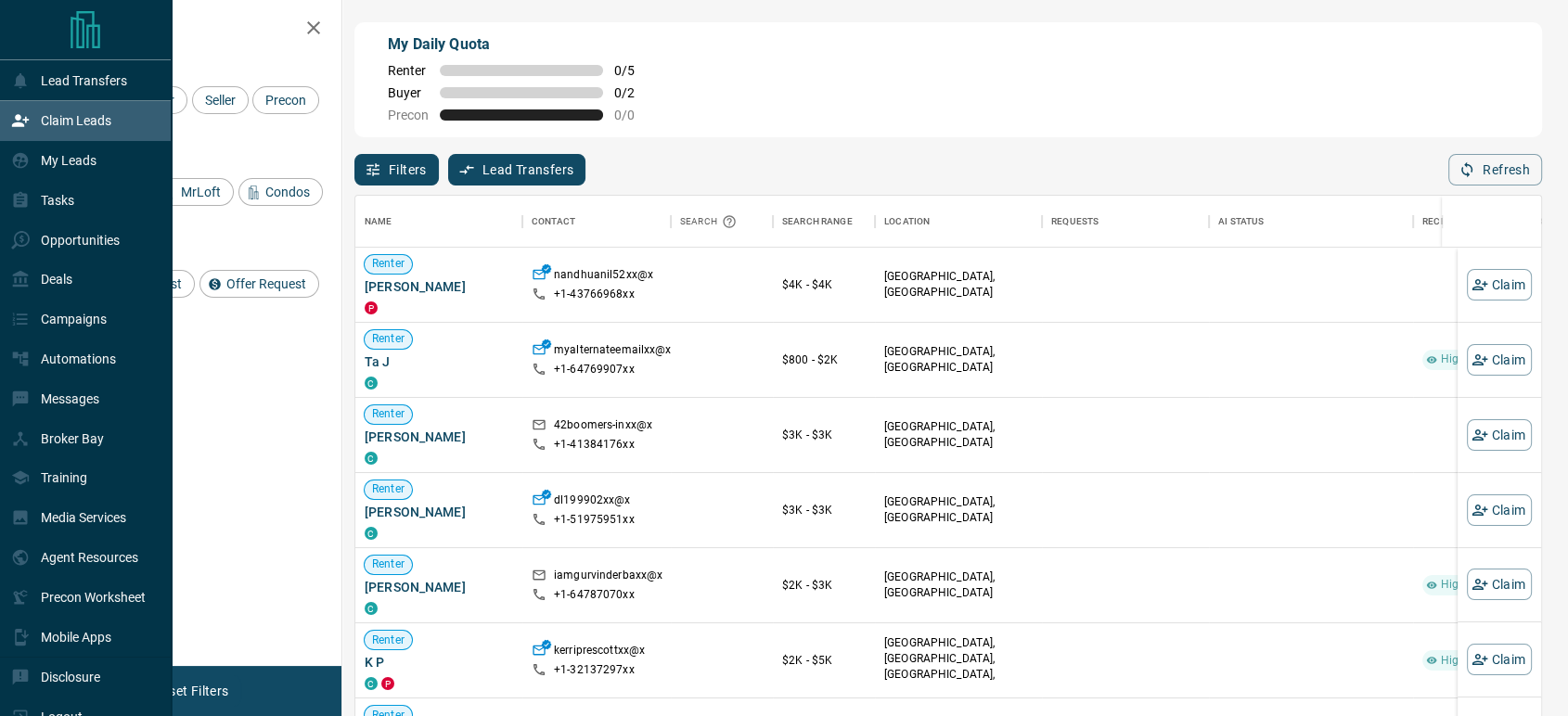
click at [44, 122] on p "Claim Leads" at bounding box center [76, 121] width 71 height 15
click at [81, 157] on p "My Leads" at bounding box center [68, 161] width 56 height 15
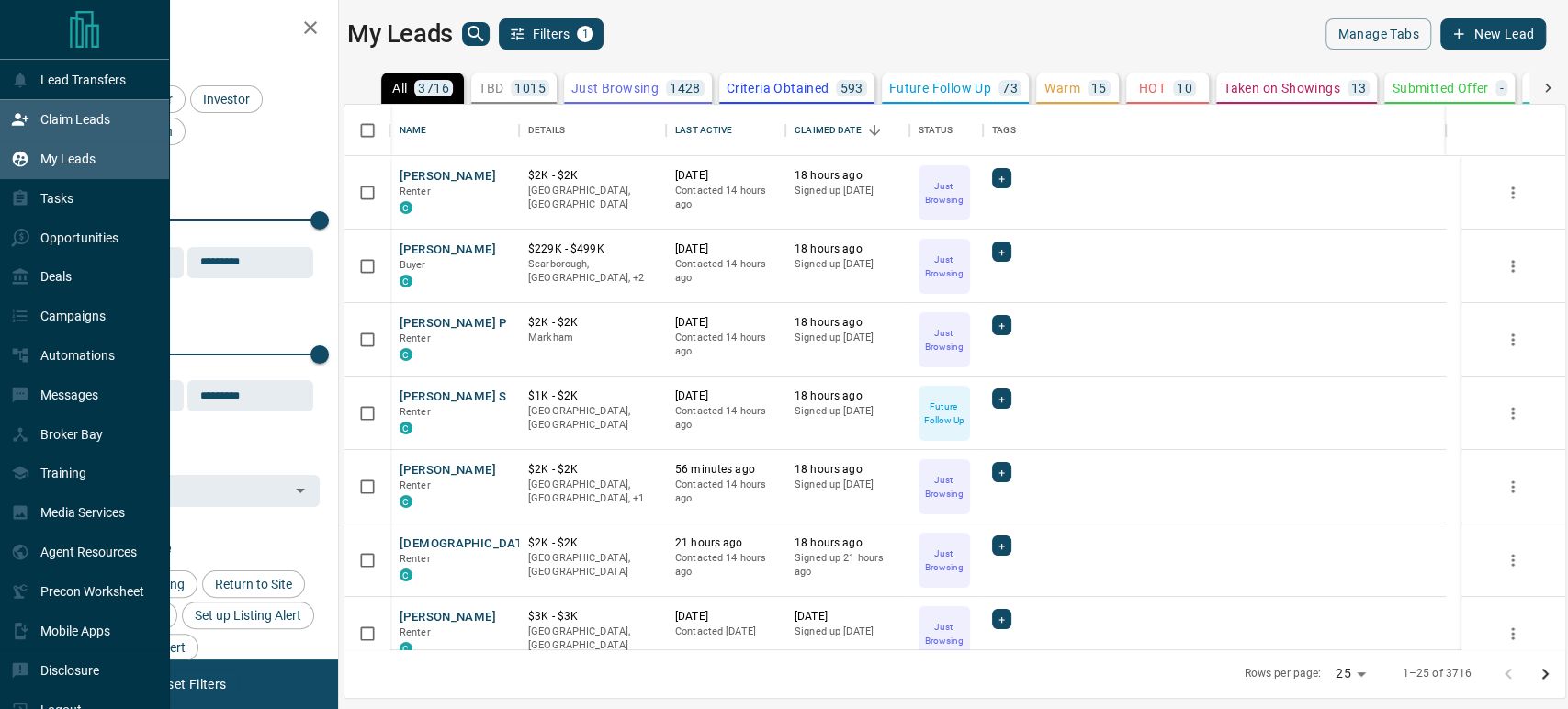
click at [67, 119] on p "Claim Leads" at bounding box center [75, 120] width 70 height 15
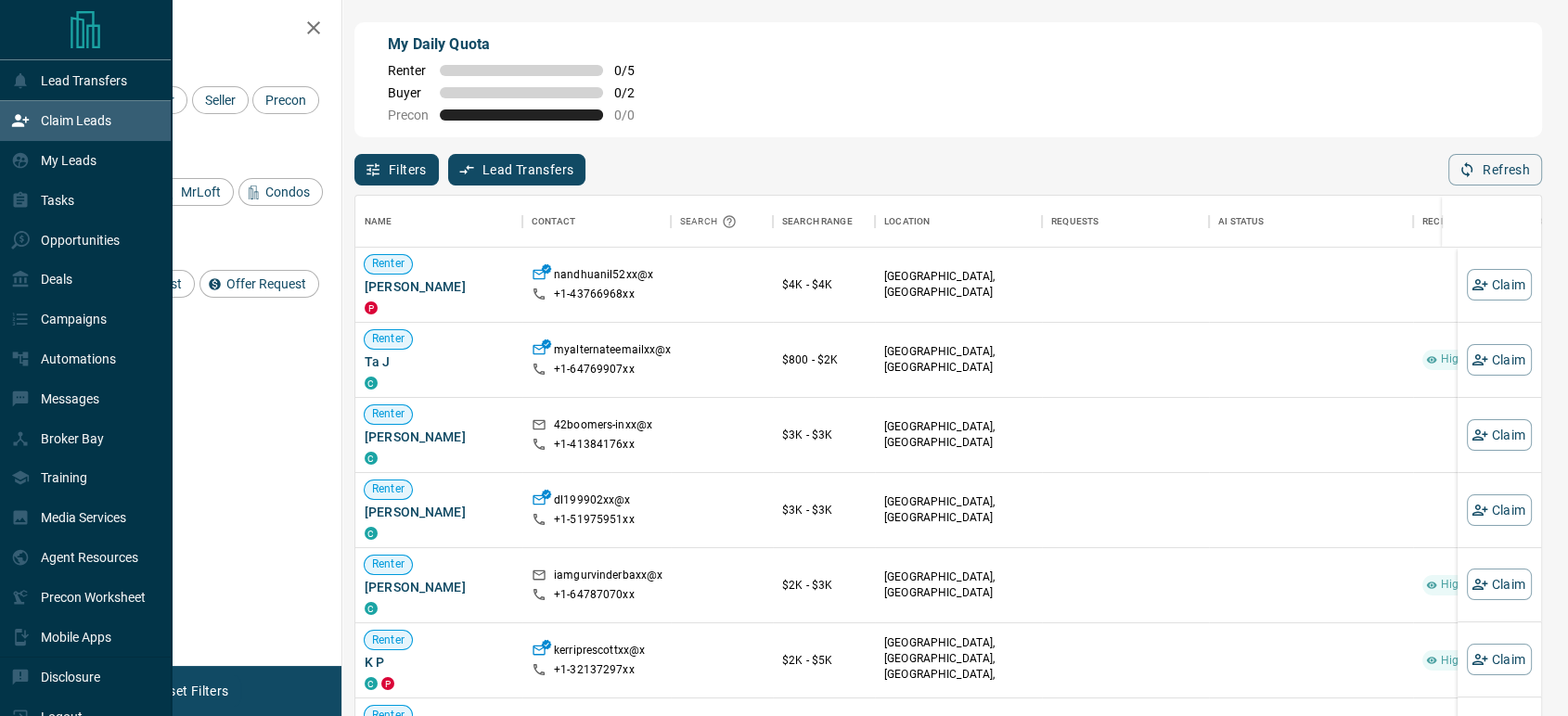
click at [67, 120] on p "Claim Leads" at bounding box center [76, 121] width 71 height 15
click at [86, 165] on p "My Leads" at bounding box center [68, 161] width 56 height 15
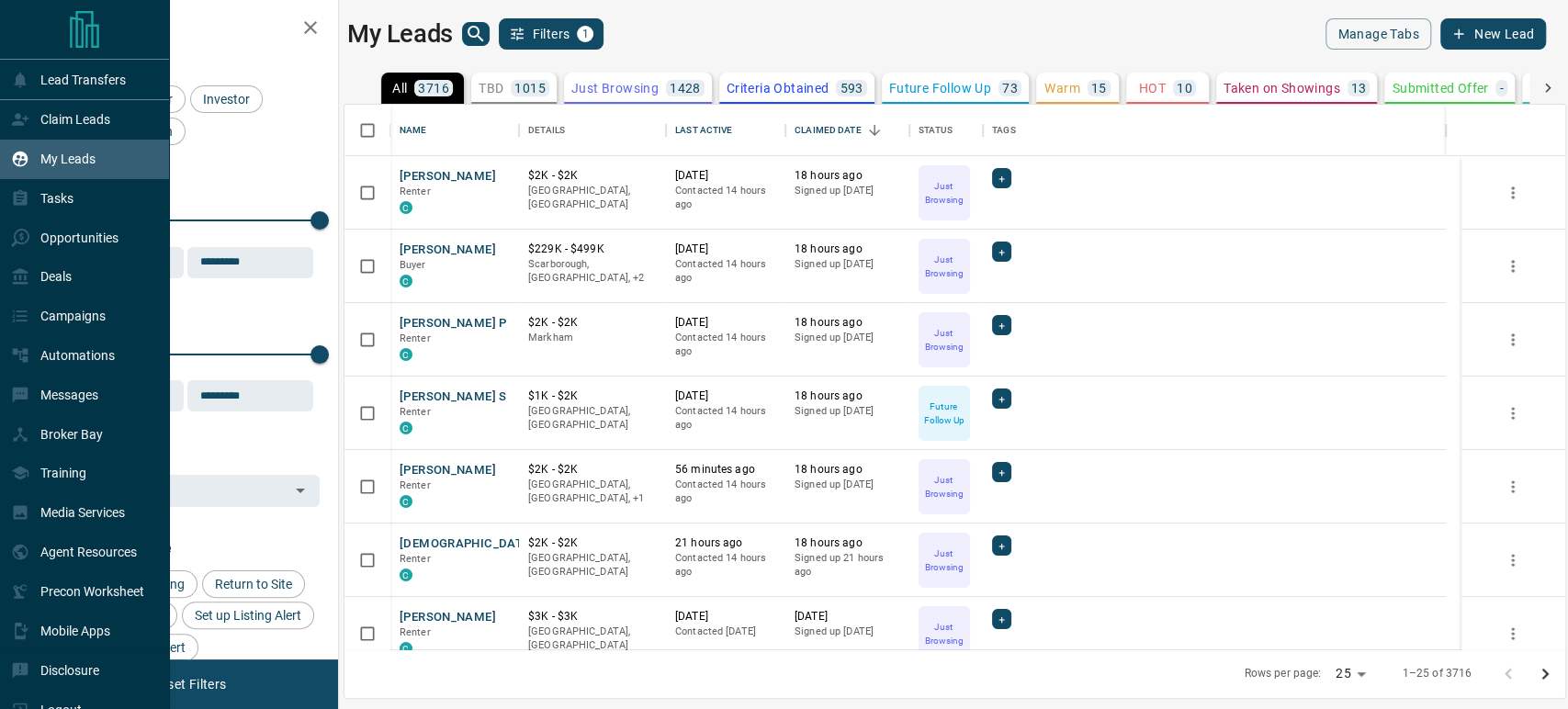
click at [97, 155] on div "My Leads" at bounding box center [84, 159] width 170 height 39
